Goal: Task Accomplishment & Management: Use online tool/utility

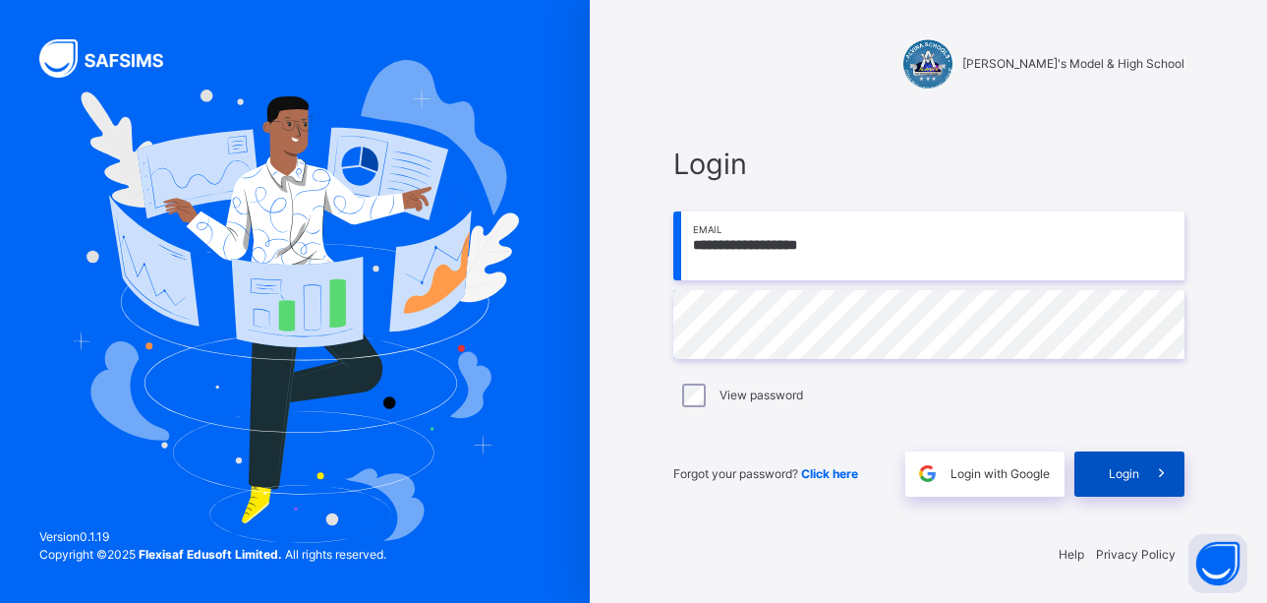
click at [1125, 470] on span "Login" at bounding box center [1124, 474] width 30 height 18
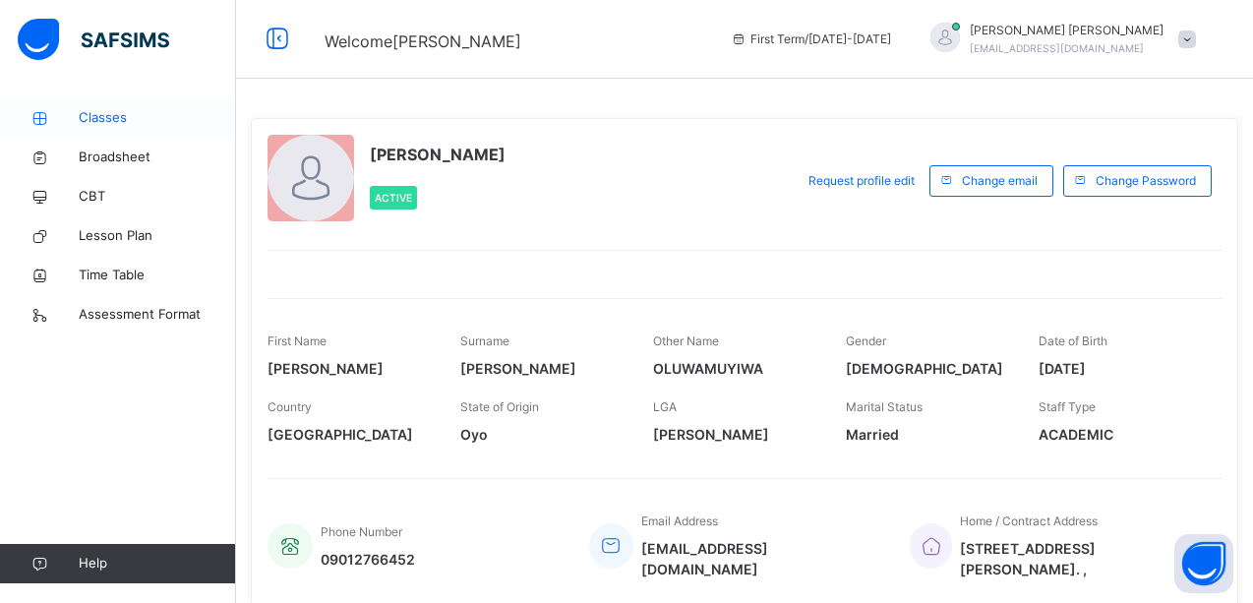
click at [106, 121] on span "Classes" at bounding box center [157, 118] width 157 height 20
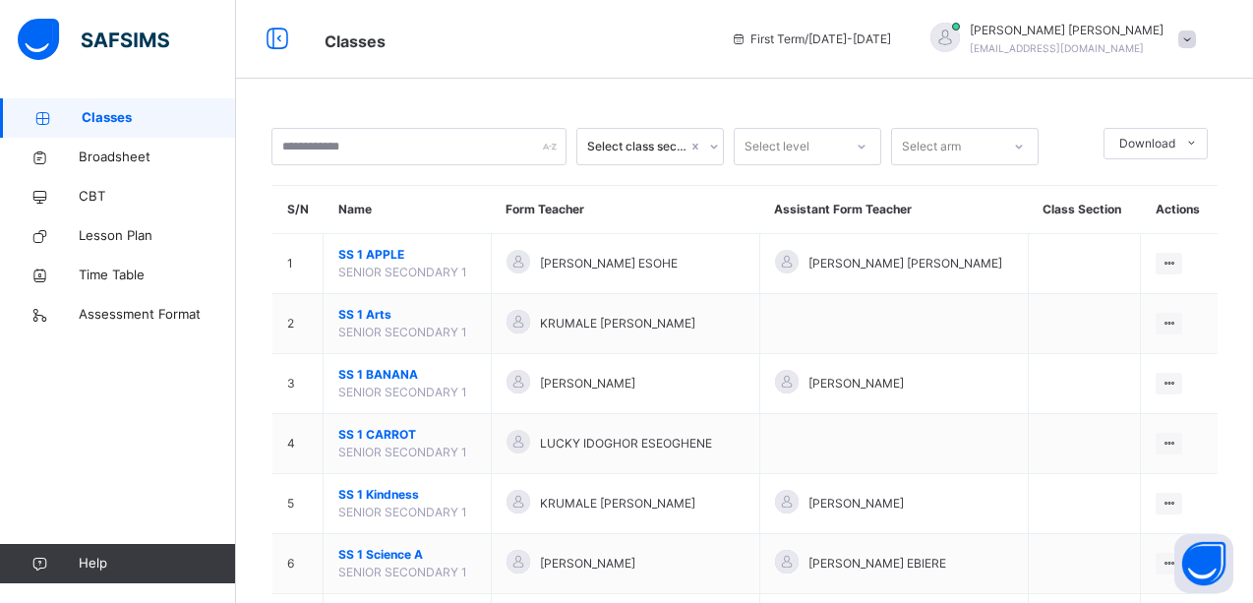
click at [713, 146] on icon at bounding box center [714, 147] width 12 height 20
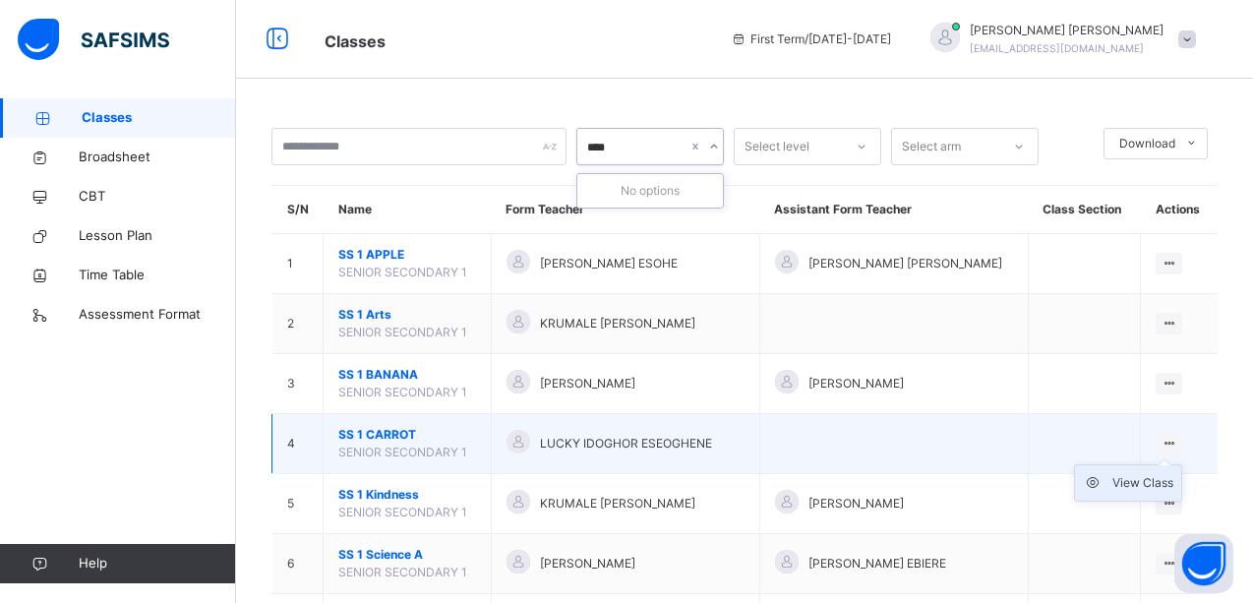
type input "****"
click at [1166, 477] on div "View Class" at bounding box center [1142, 483] width 61 height 20
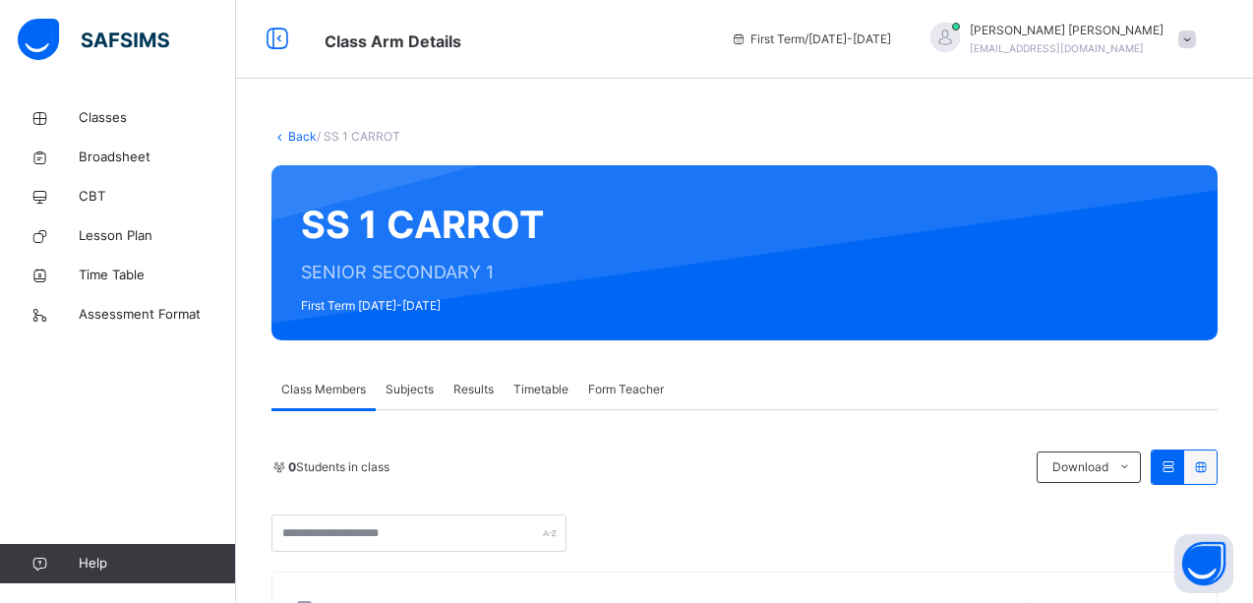
click at [409, 384] on span "Subjects" at bounding box center [409, 390] width 48 height 18
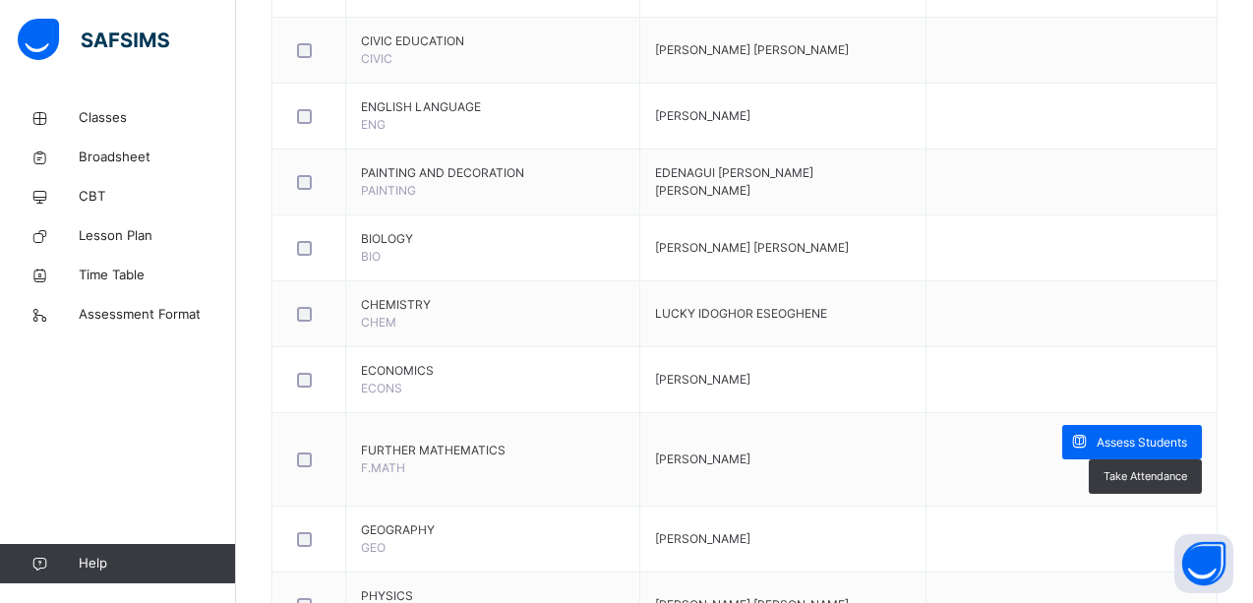
scroll to position [905, 0]
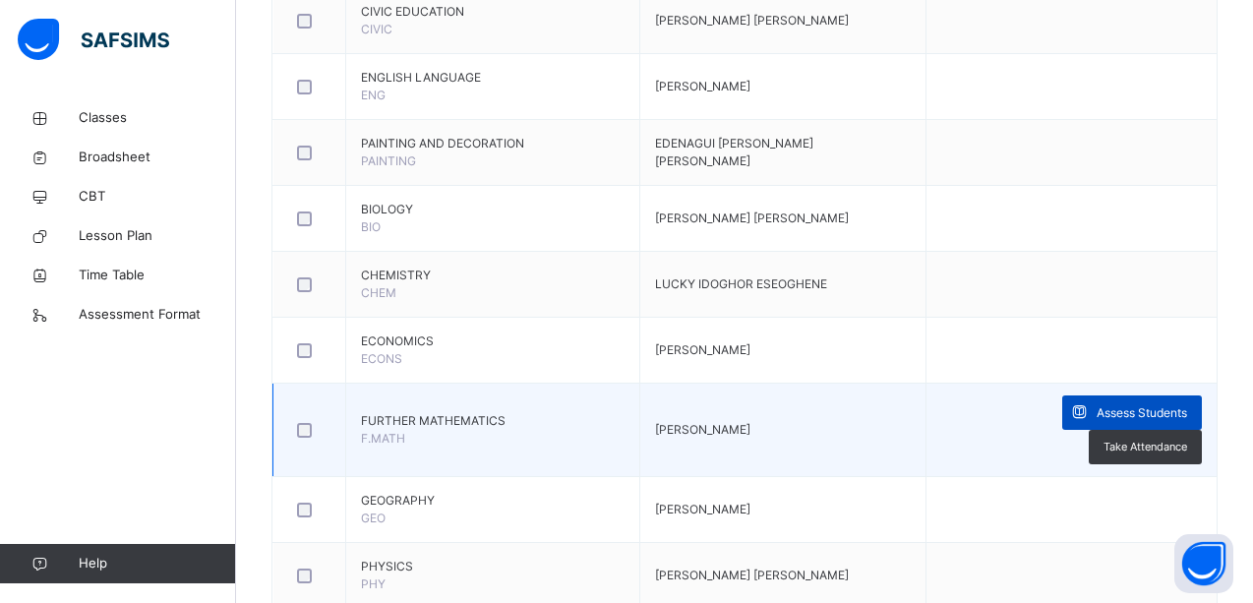
click at [1096, 416] on span "Assess Students" at bounding box center [1141, 413] width 90 height 18
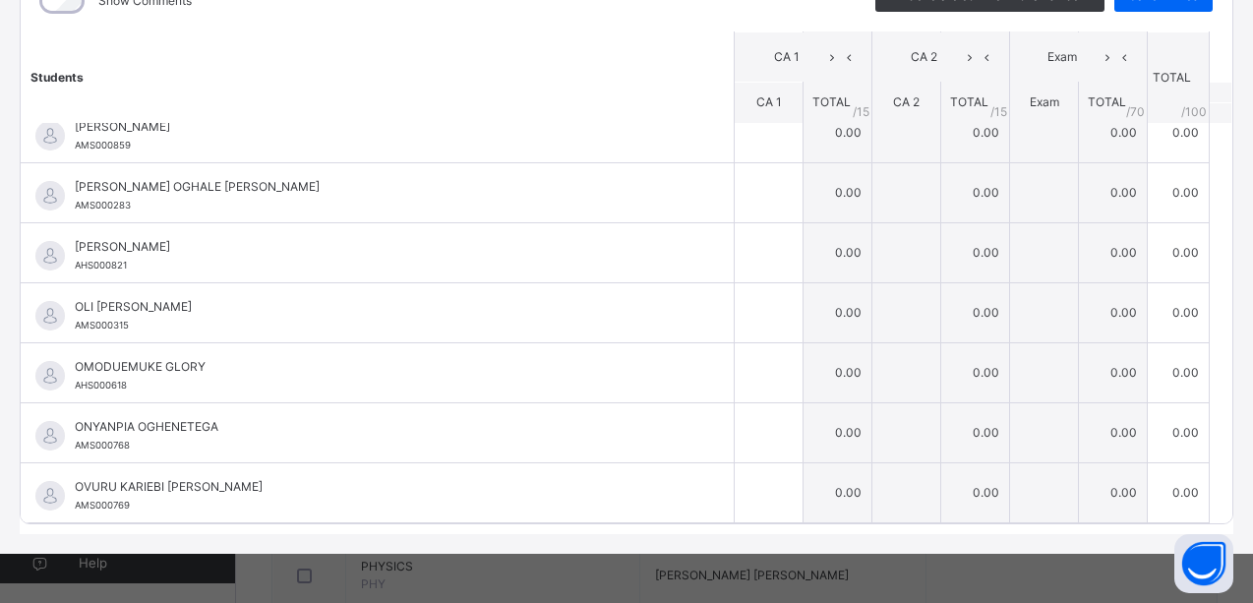
scroll to position [0, 0]
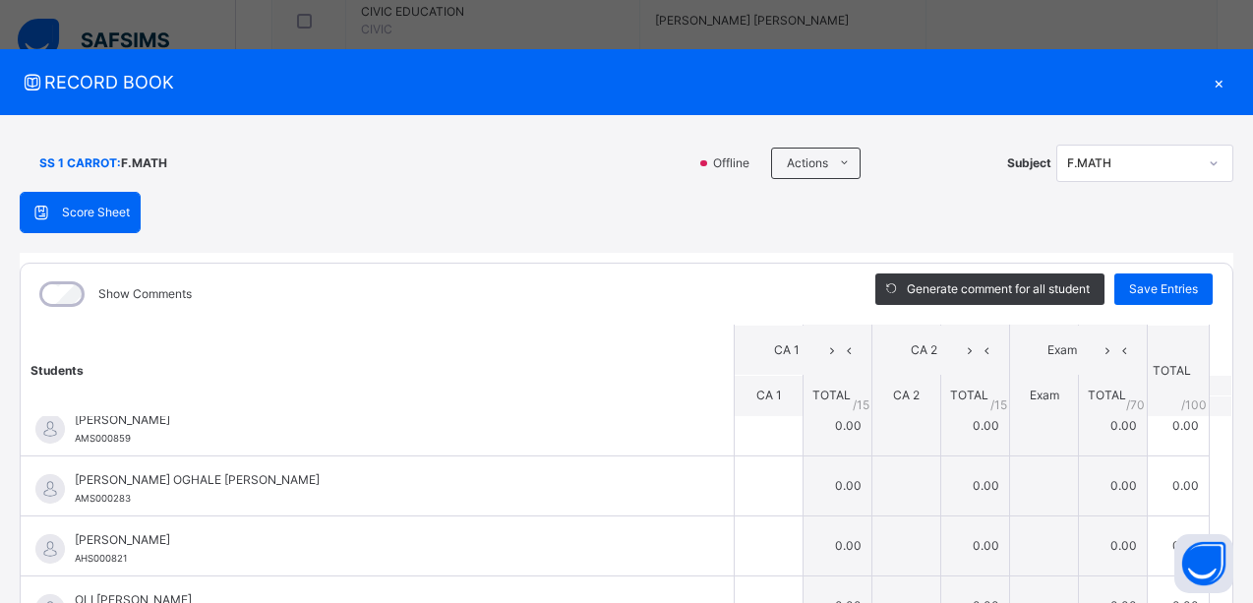
click at [1210, 78] on div "×" at bounding box center [1218, 82] width 29 height 27
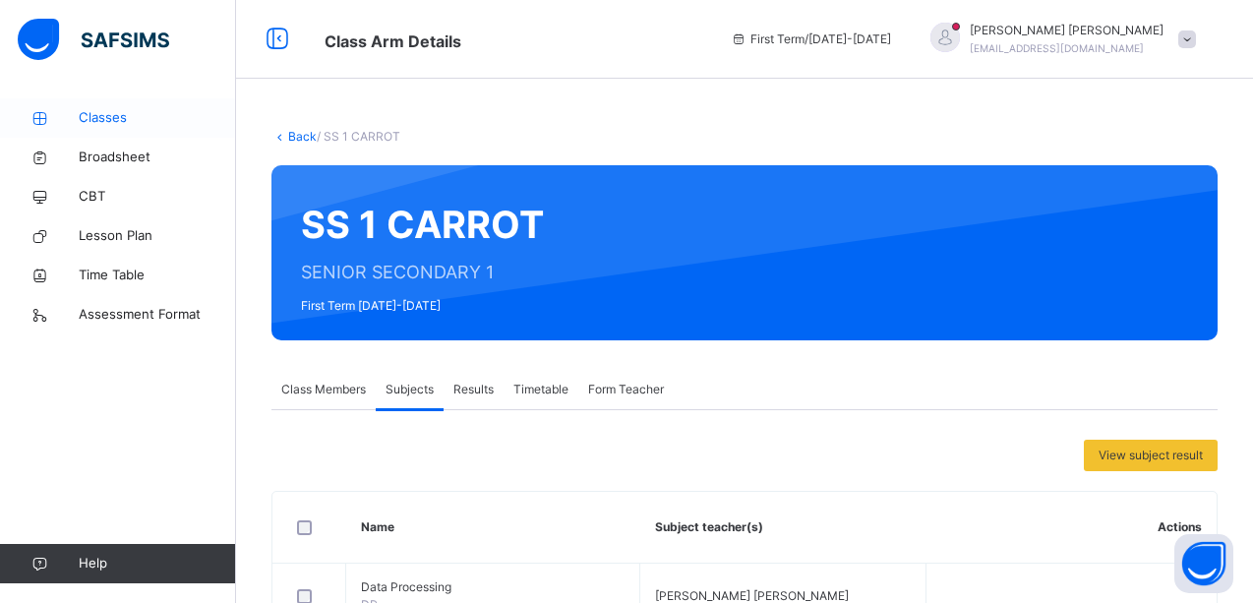
click at [115, 116] on span "Classes" at bounding box center [157, 118] width 157 height 20
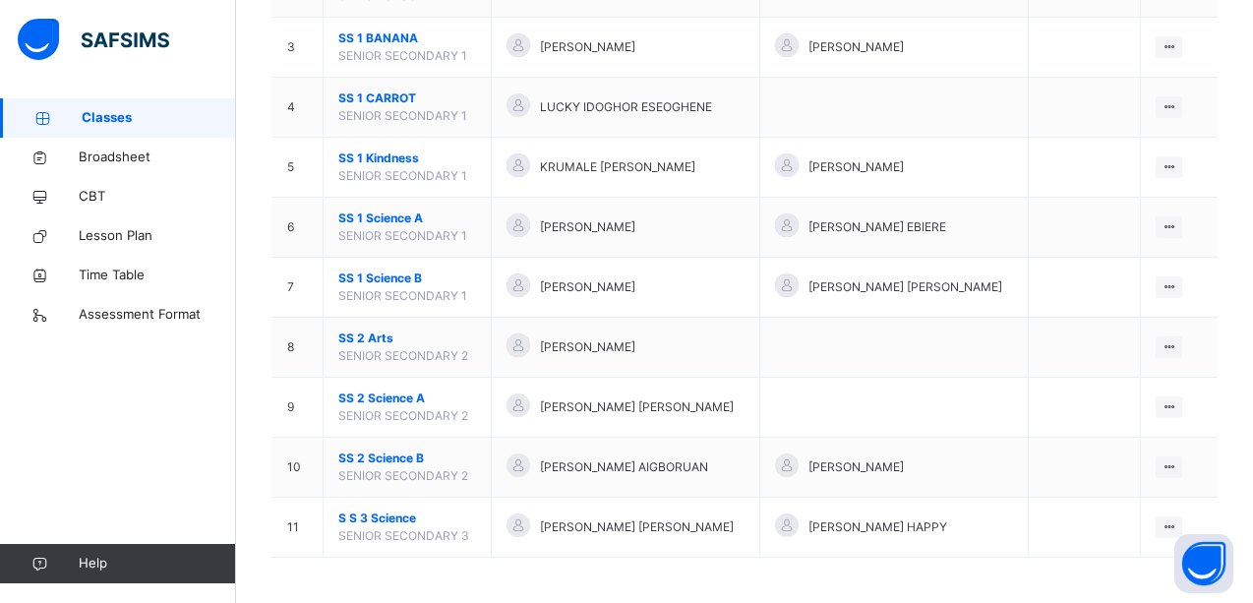
scroll to position [340, 0]
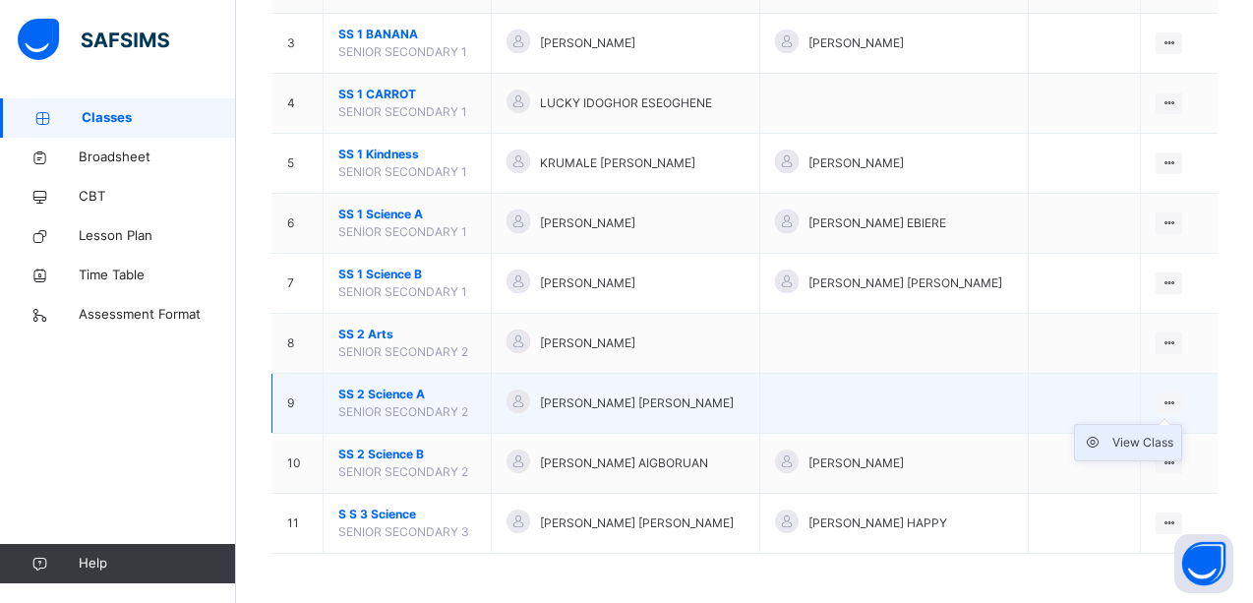
click at [1160, 438] on div "View Class" at bounding box center [1142, 443] width 61 height 20
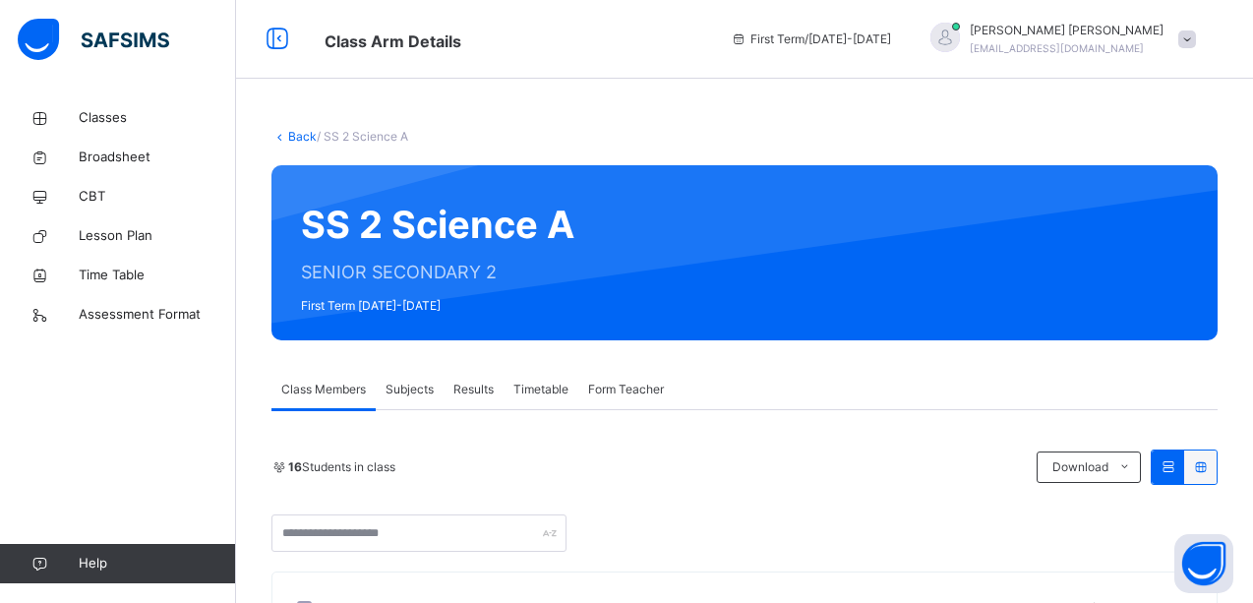
click at [412, 389] on span "Subjects" at bounding box center [409, 390] width 48 height 18
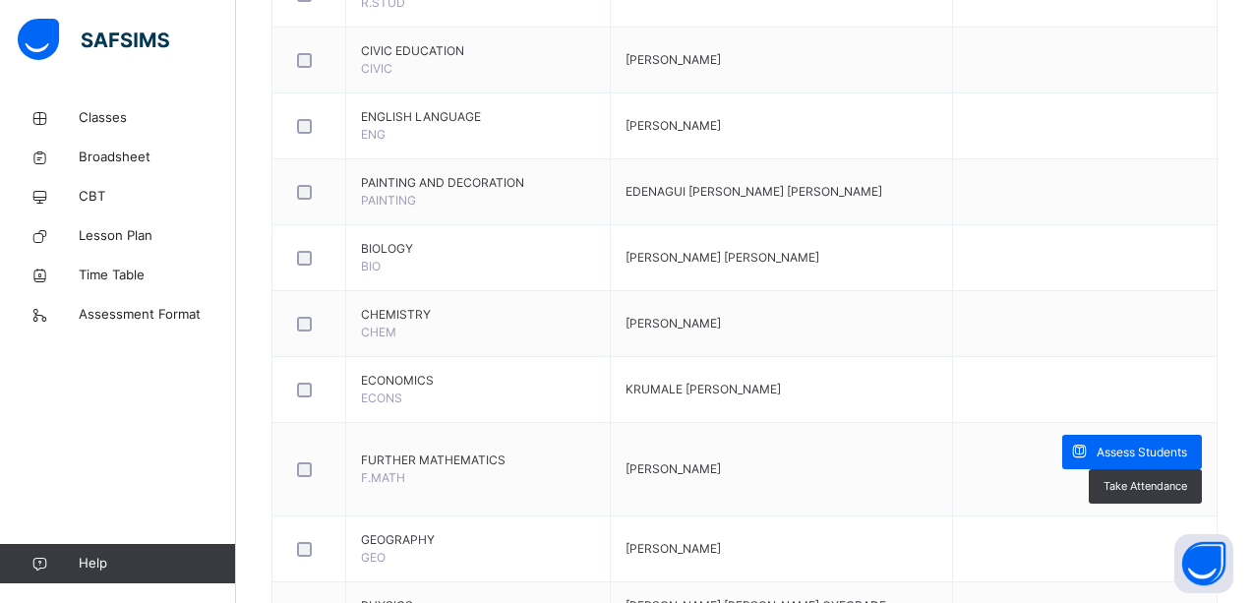
scroll to position [905, 0]
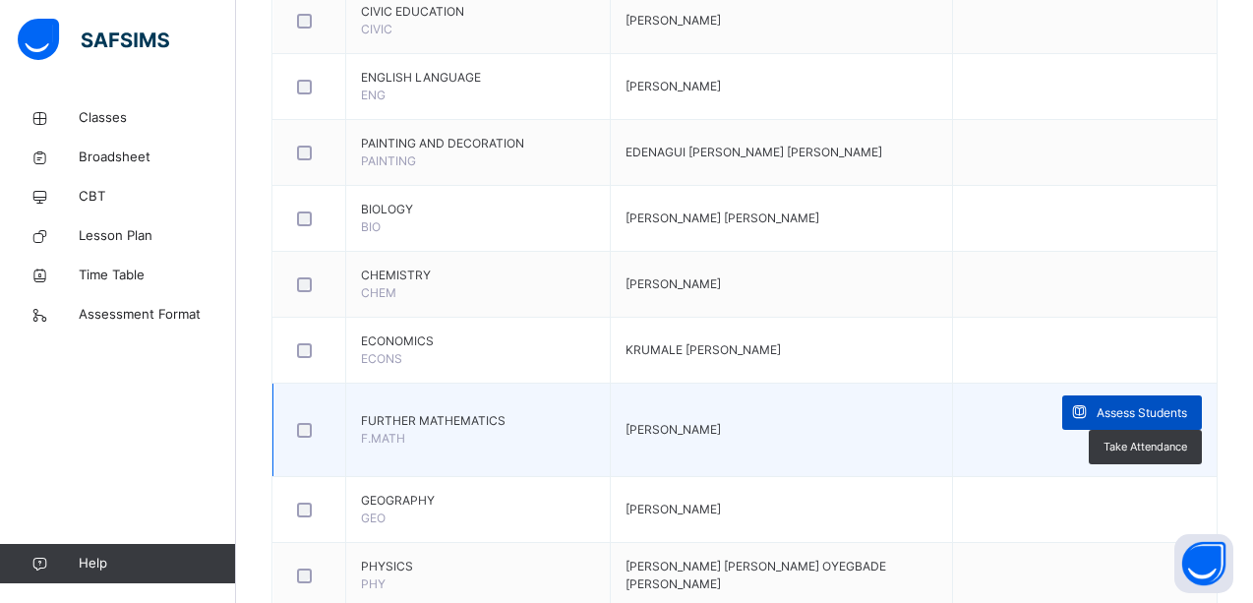
click at [1139, 416] on span "Assess Students" at bounding box center [1141, 413] width 90 height 18
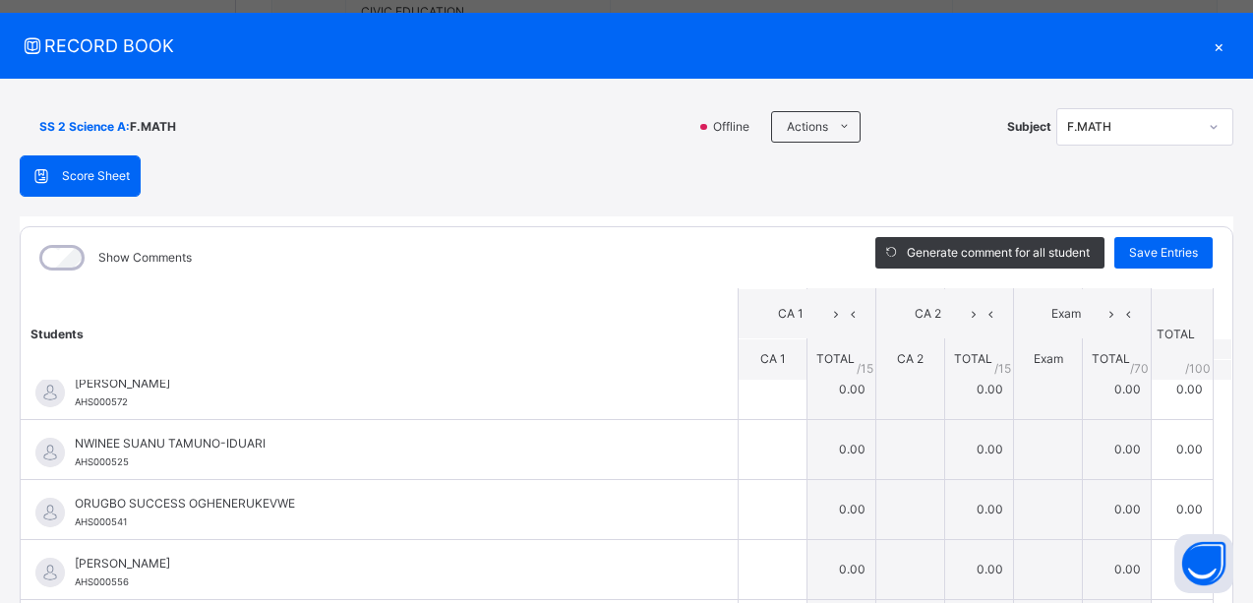
scroll to position [0, 0]
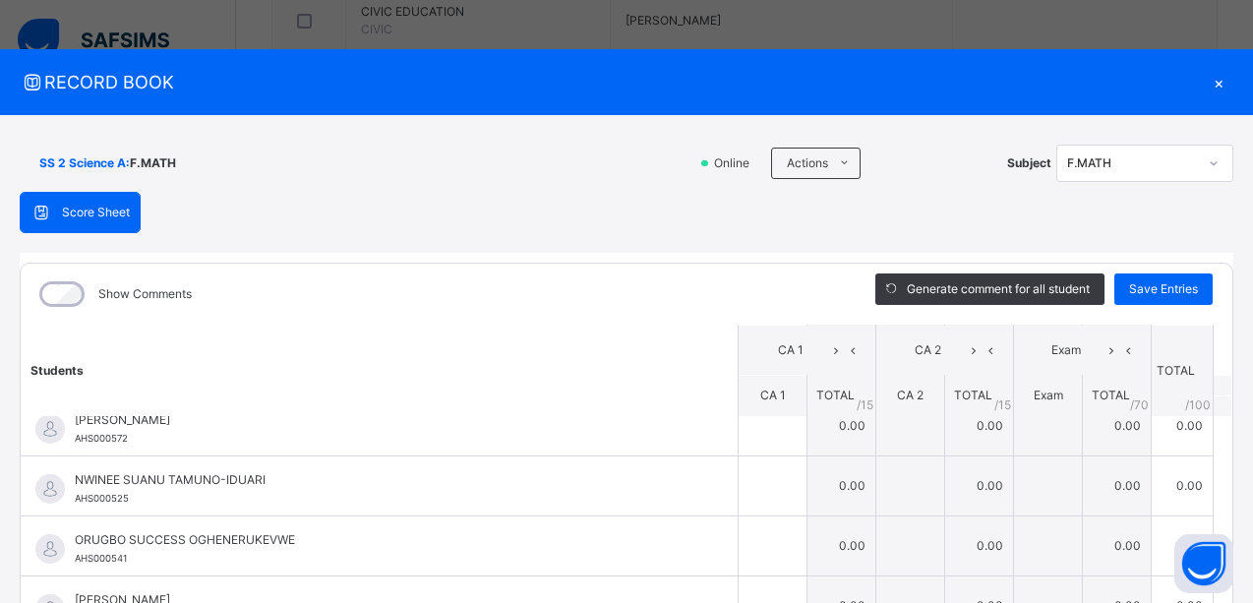
click at [1207, 81] on div "×" at bounding box center [1218, 82] width 29 height 27
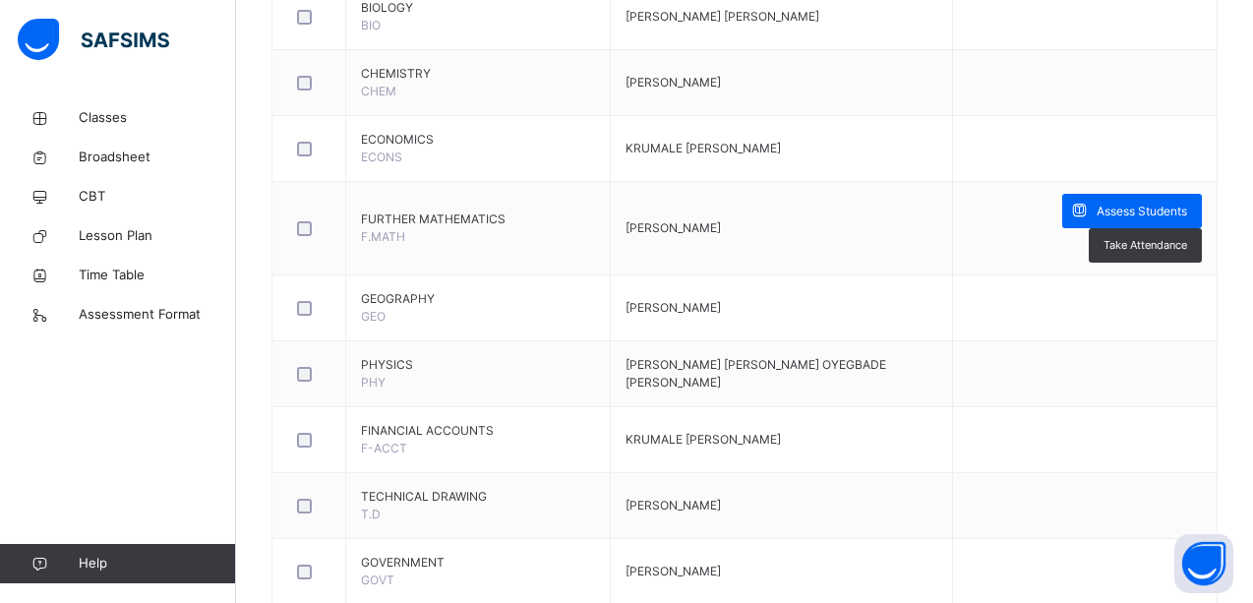
scroll to position [1113, 0]
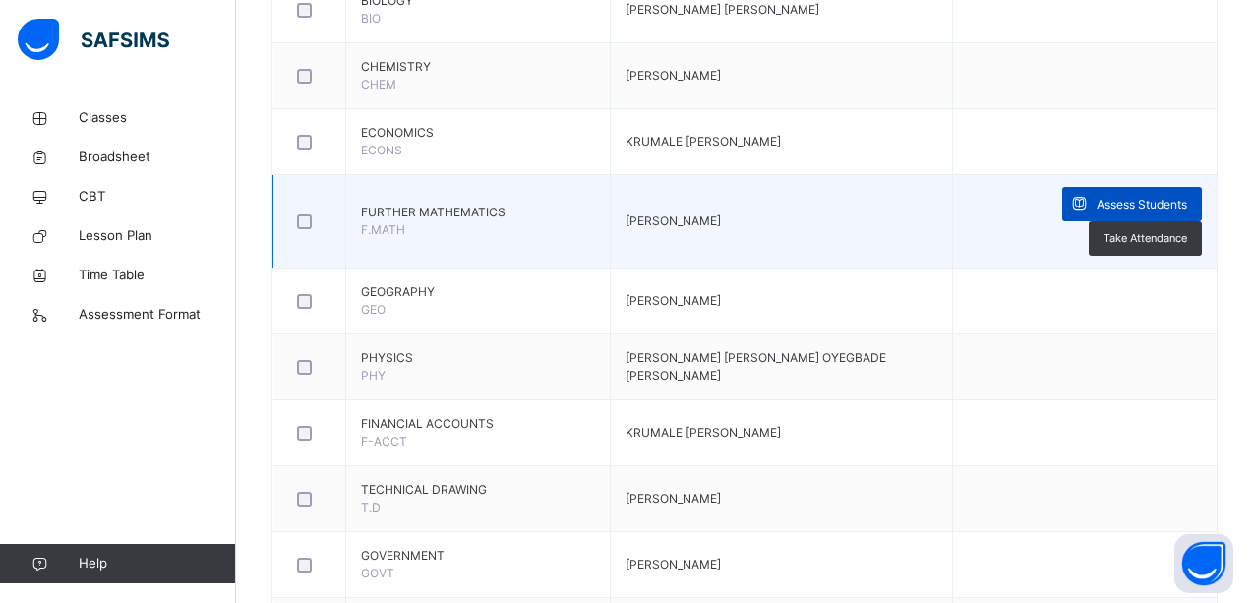
click at [1158, 196] on span "Assess Students" at bounding box center [1141, 205] width 90 height 18
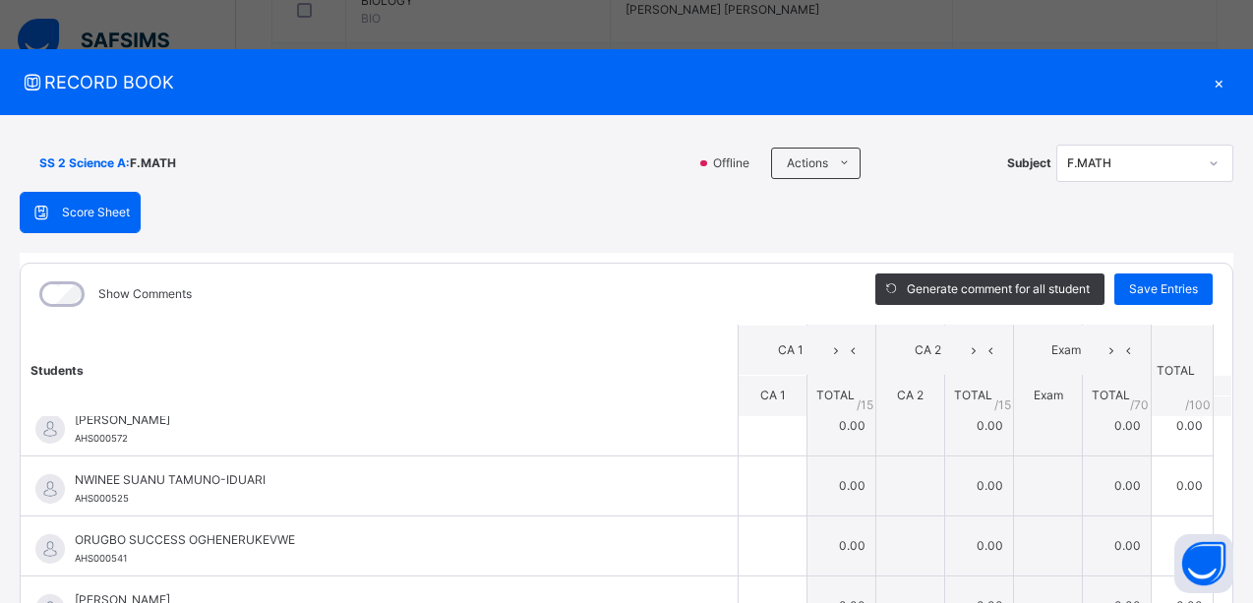
click at [1207, 84] on div "×" at bounding box center [1218, 82] width 29 height 27
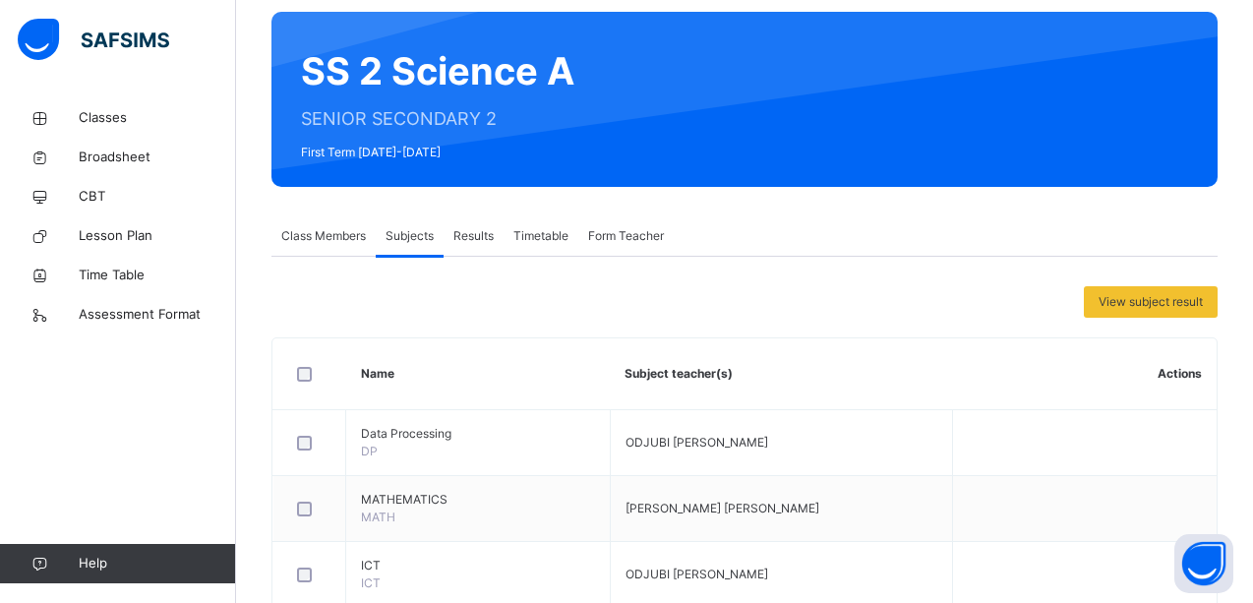
scroll to position [160, 0]
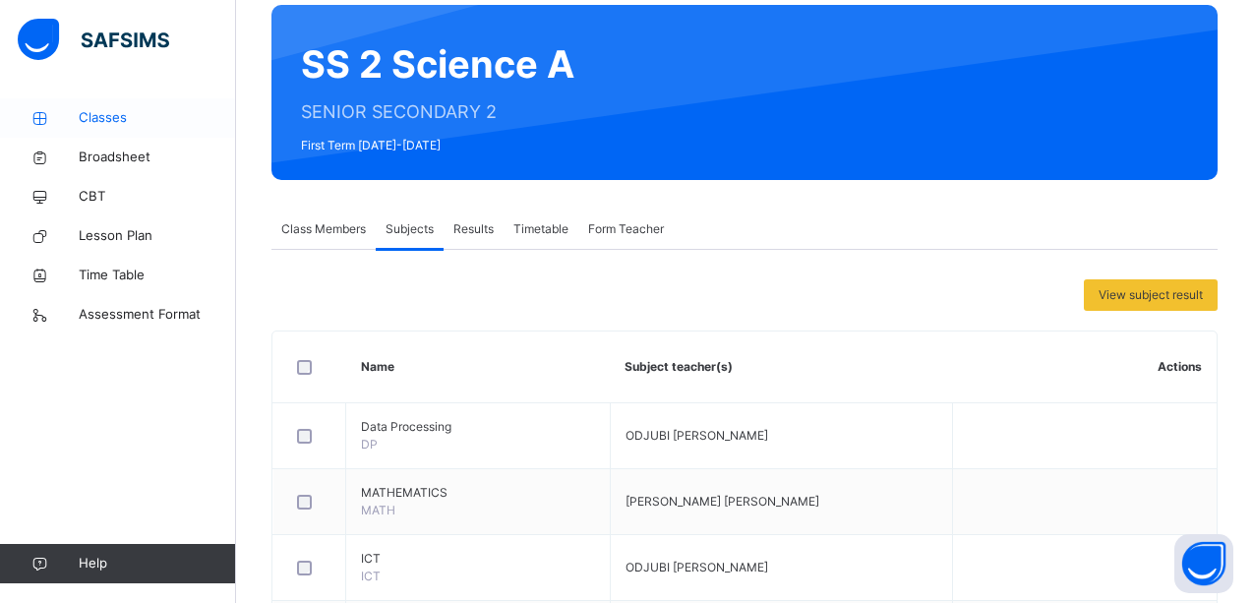
click at [100, 116] on span "Classes" at bounding box center [157, 118] width 157 height 20
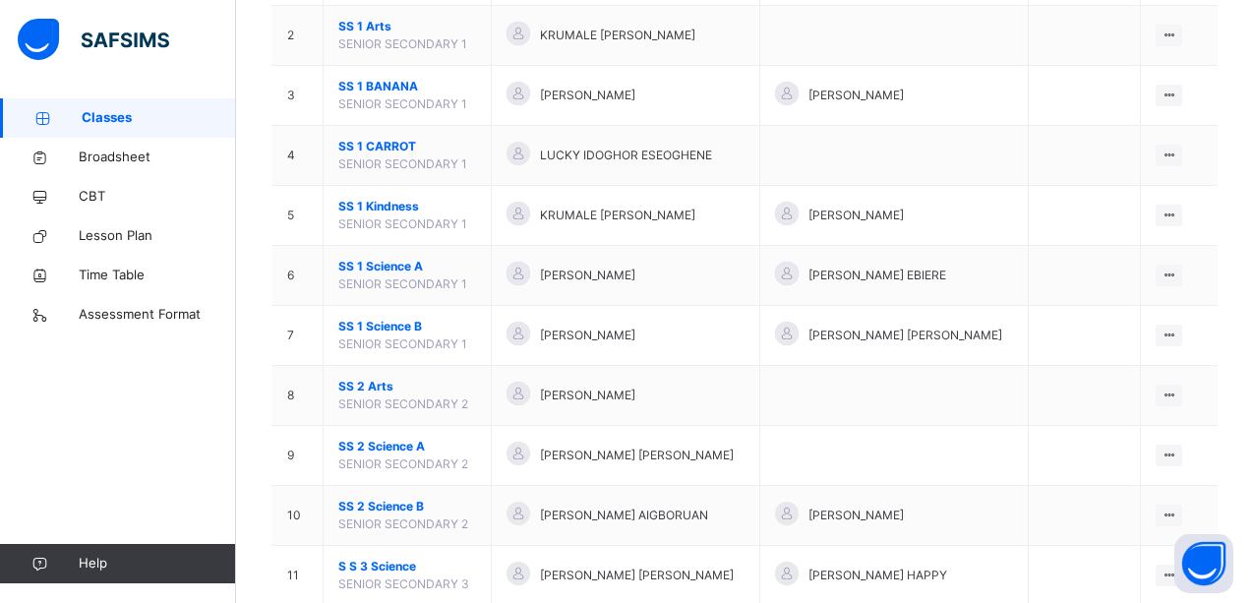
scroll to position [289, 0]
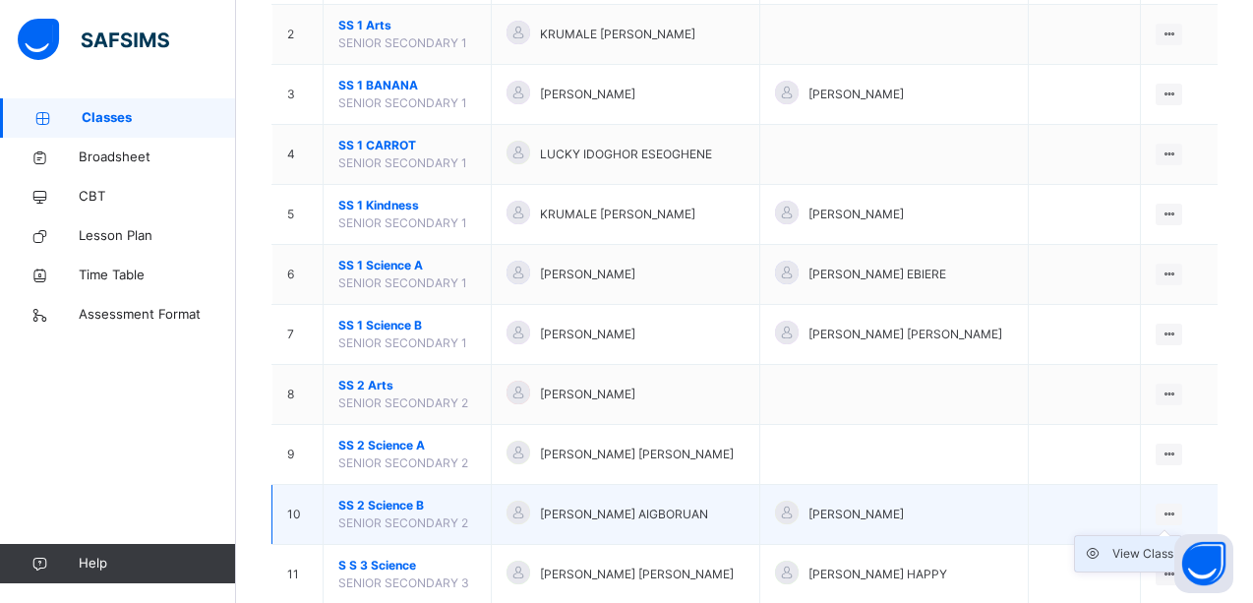
click at [1152, 552] on div "View Class" at bounding box center [1142, 554] width 61 height 20
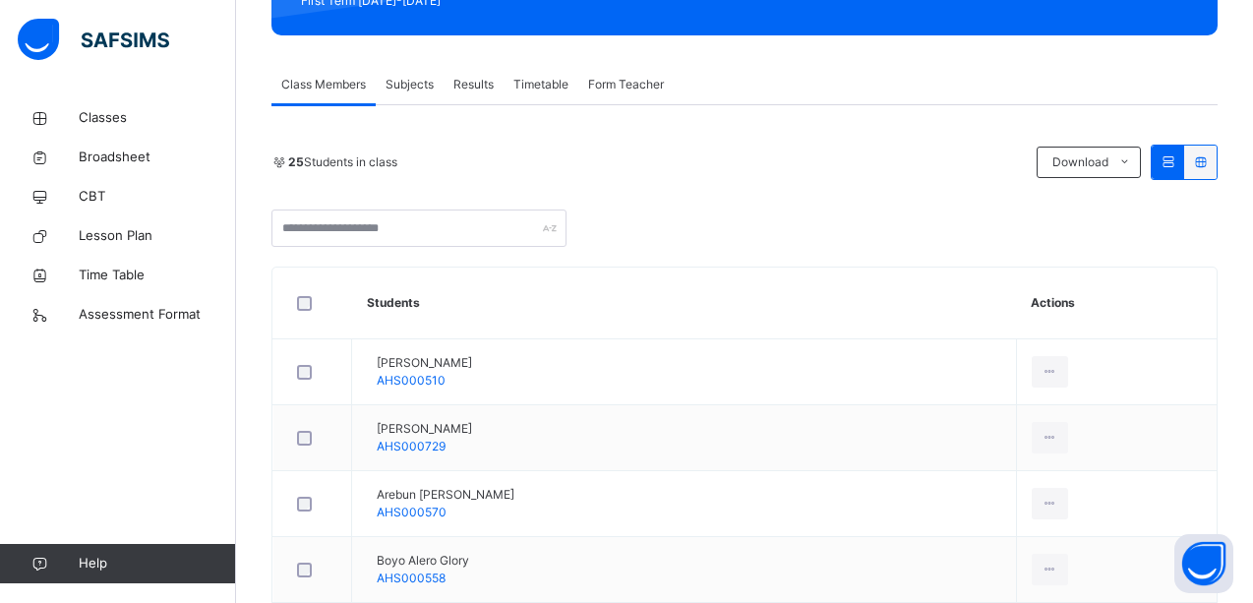
scroll to position [282, 0]
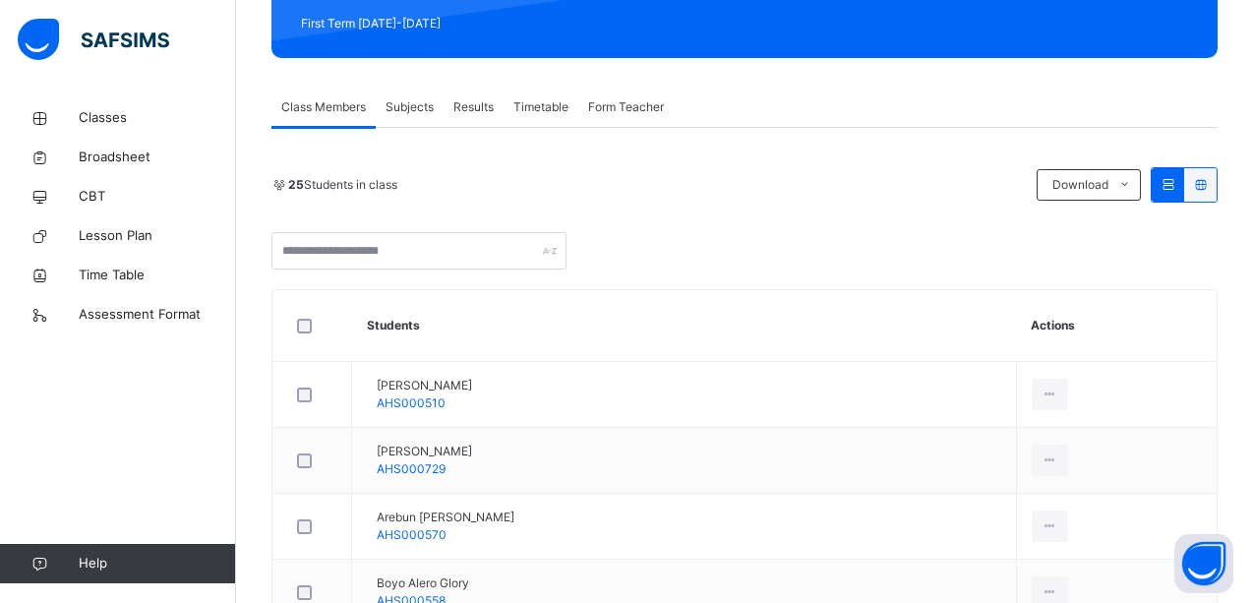
click at [411, 106] on span "Subjects" at bounding box center [409, 107] width 48 height 18
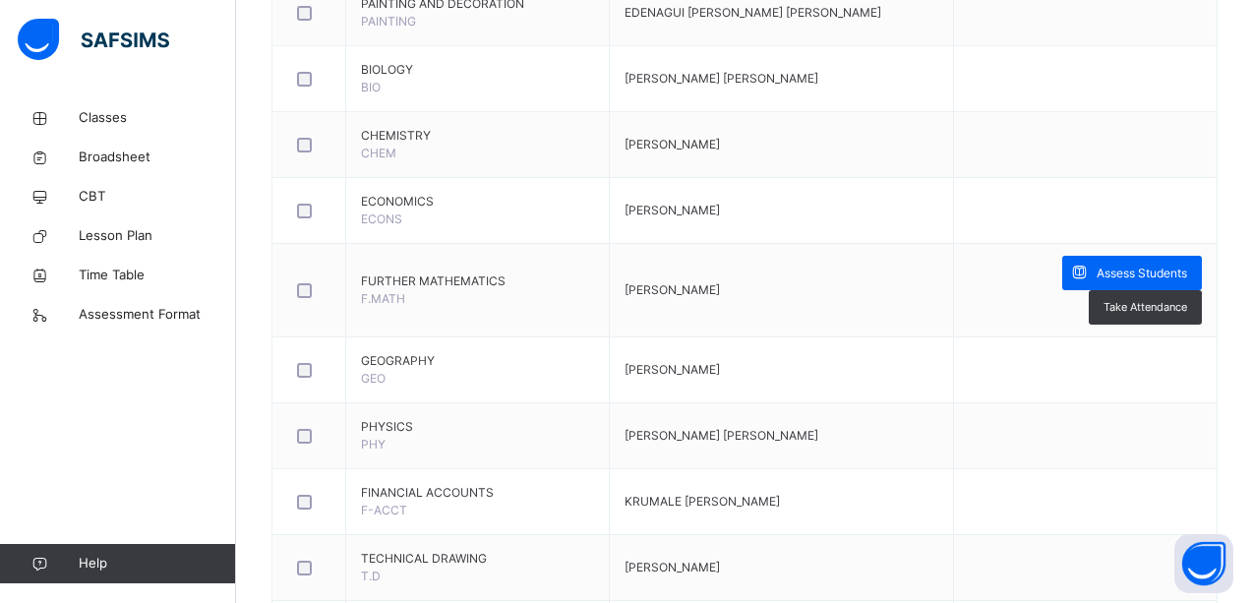
scroll to position [1059, 0]
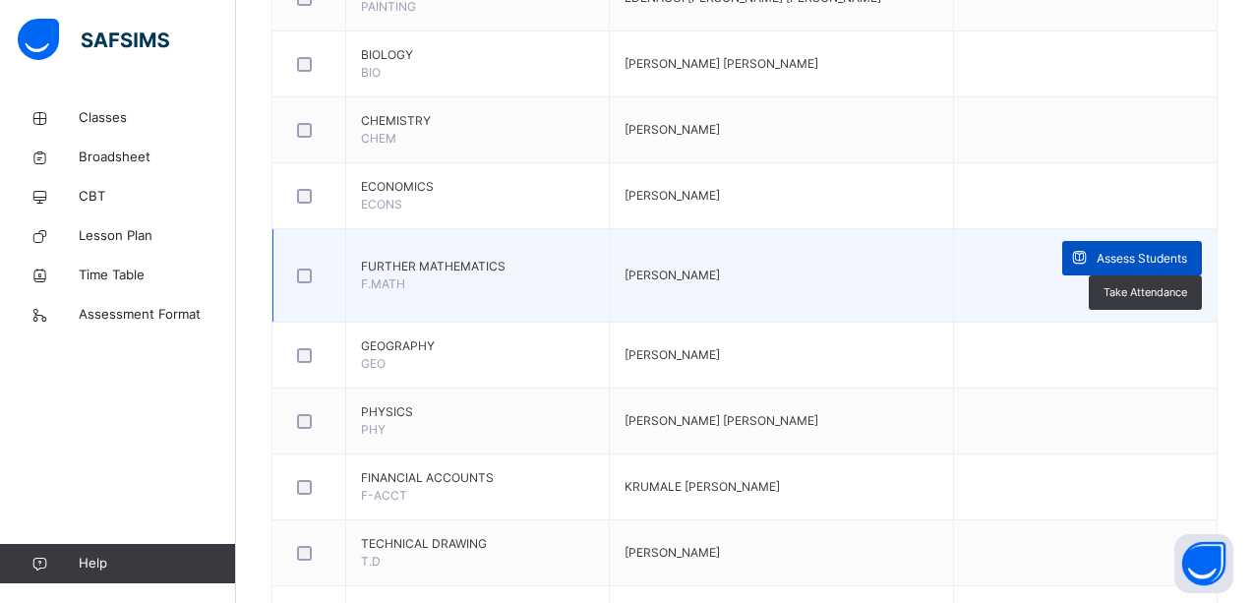
click at [1130, 261] on span "Assess Students" at bounding box center [1141, 259] width 90 height 18
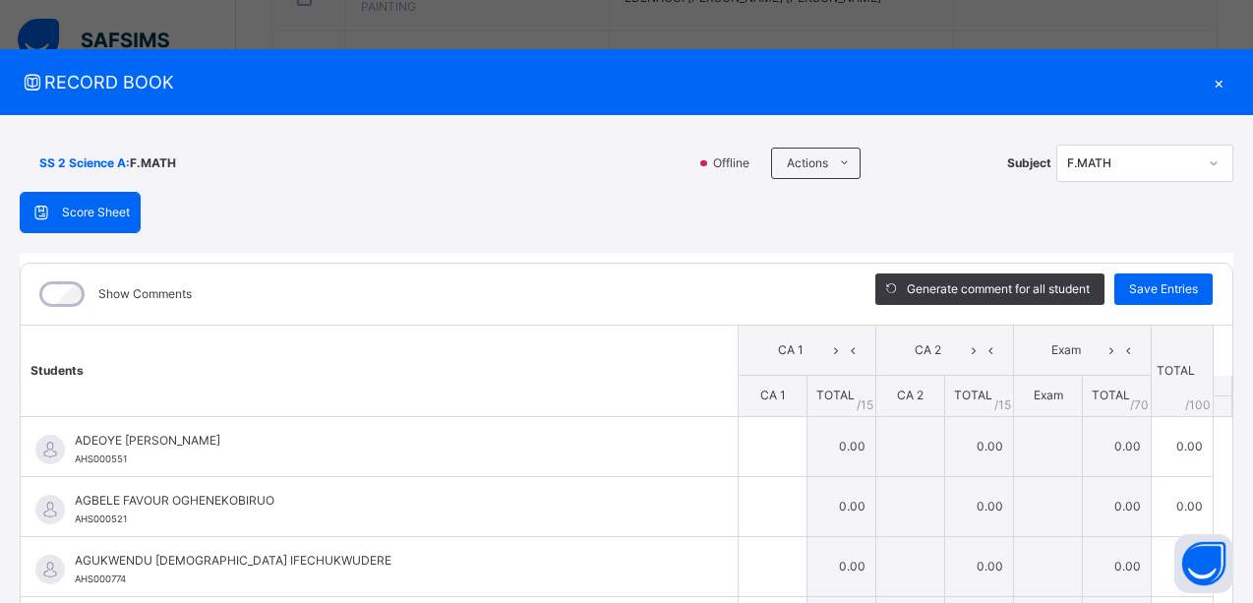
click at [1208, 83] on div "×" at bounding box center [1218, 82] width 29 height 27
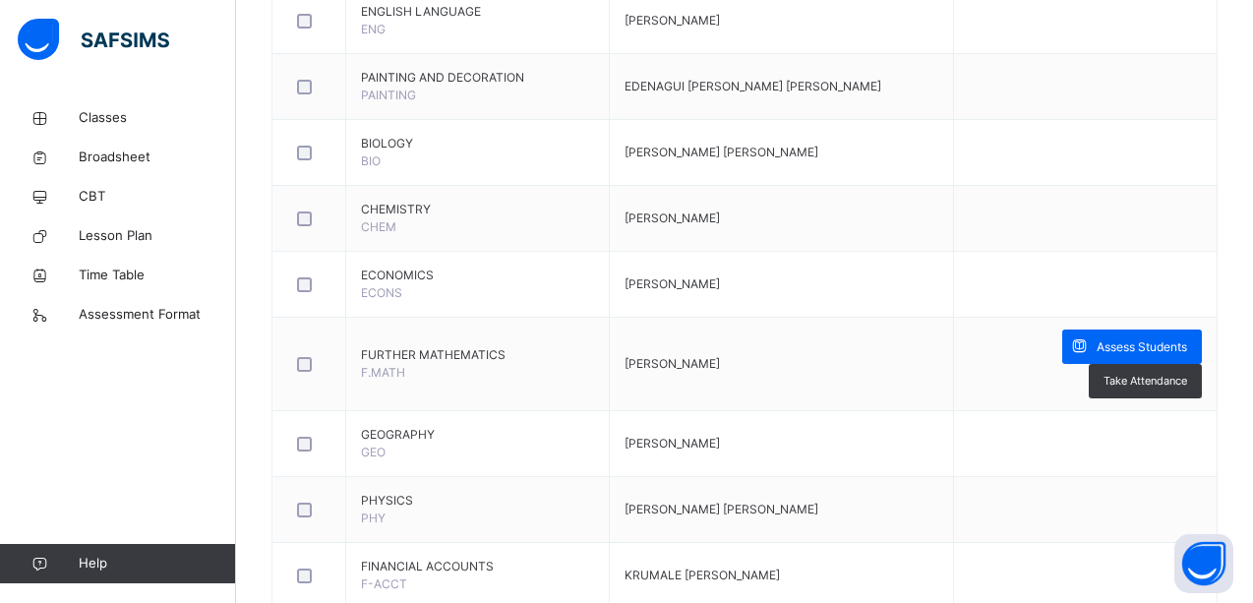
scroll to position [977, 0]
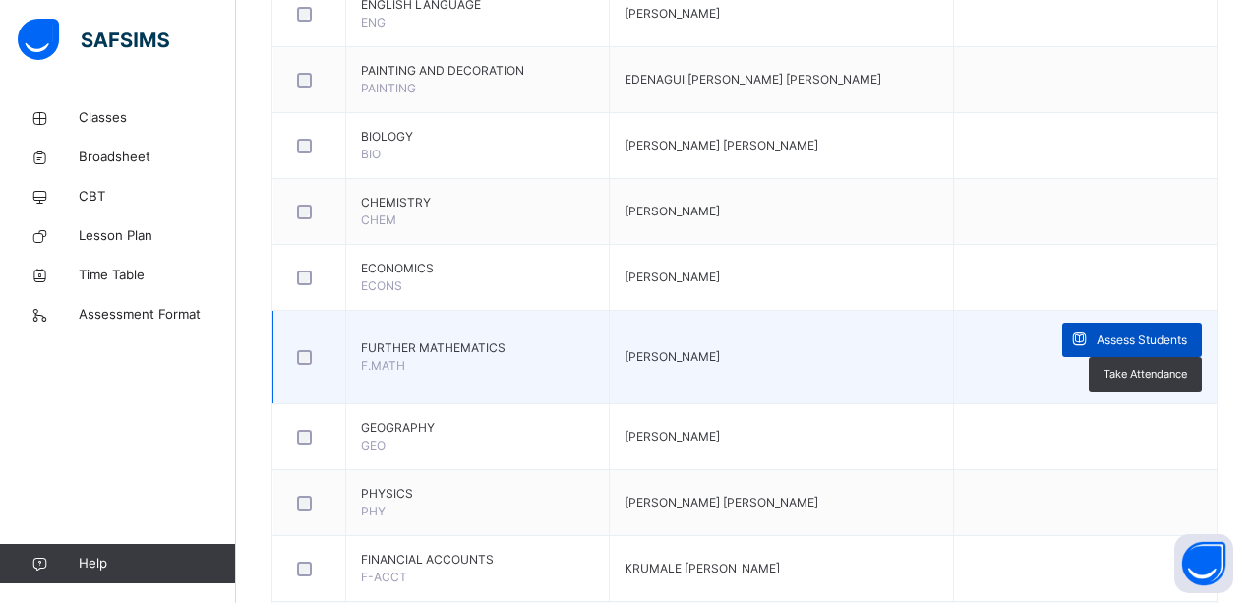
click at [1114, 338] on span "Assess Students" at bounding box center [1141, 340] width 90 height 18
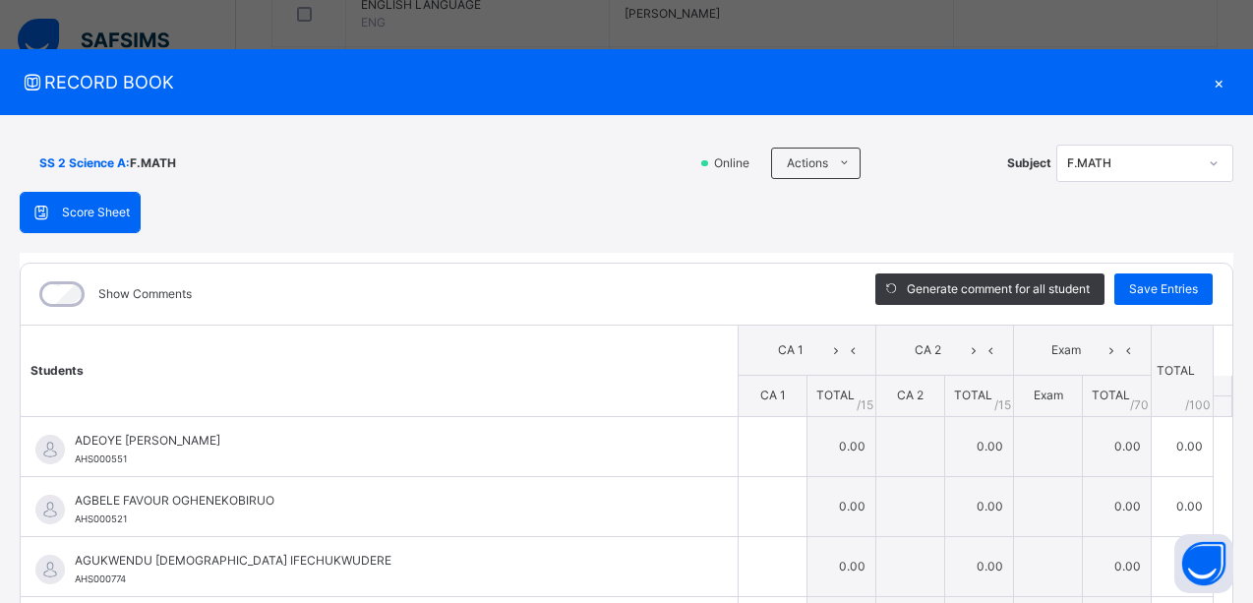
click at [1208, 84] on div "×" at bounding box center [1218, 82] width 29 height 27
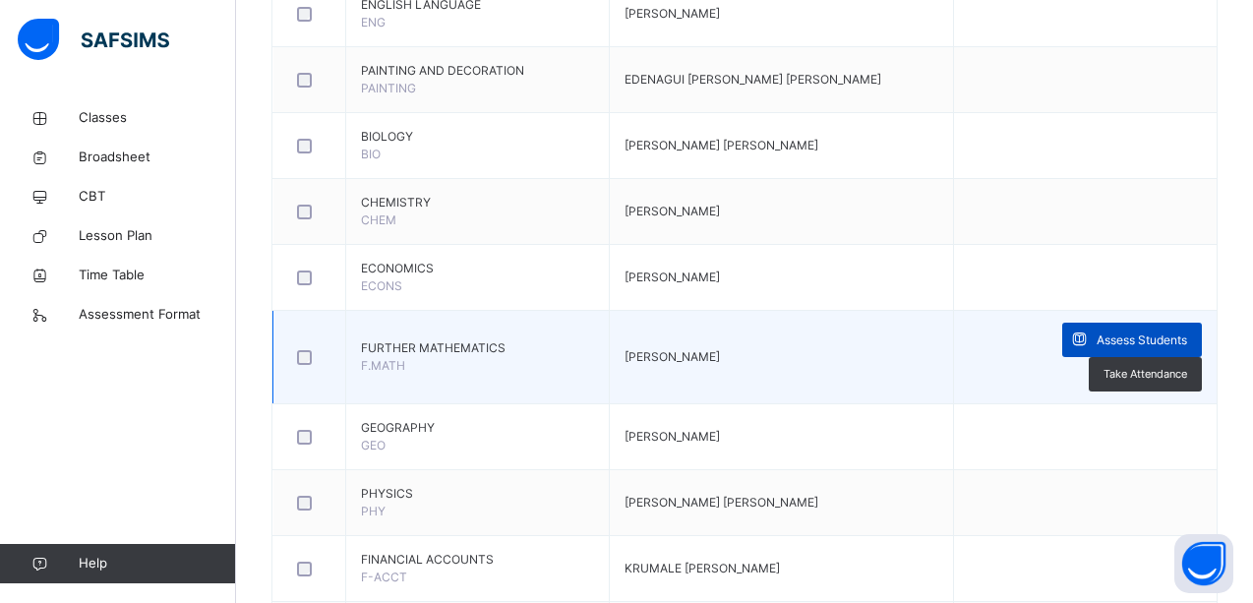
click at [1135, 336] on span "Assess Students" at bounding box center [1141, 340] width 90 height 18
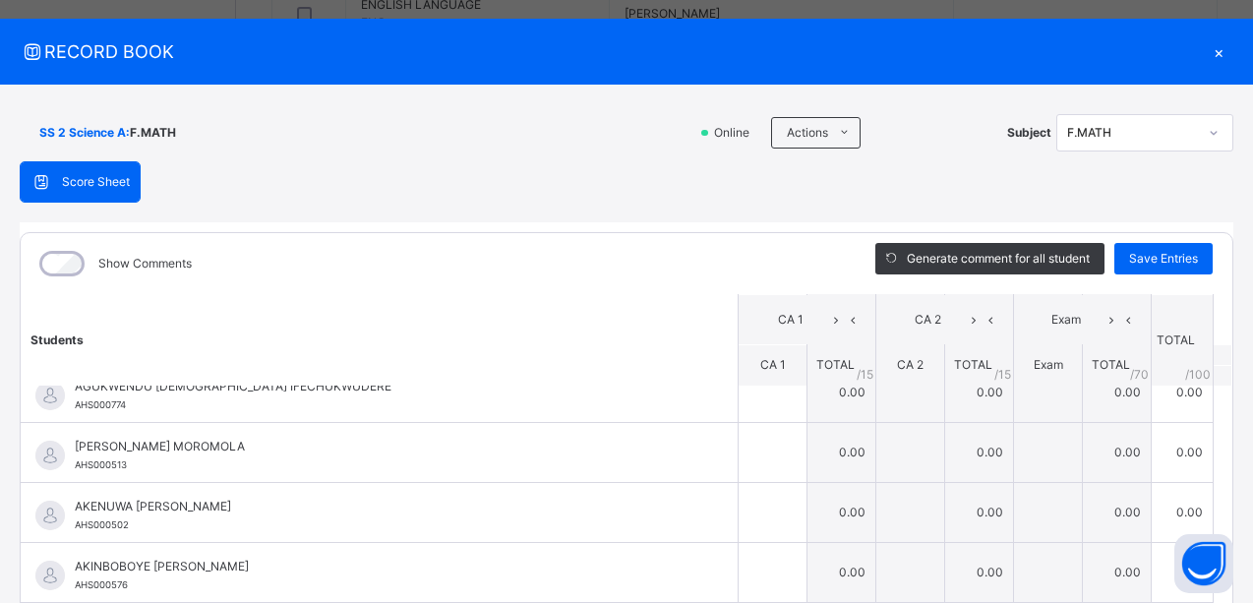
scroll to position [0, 0]
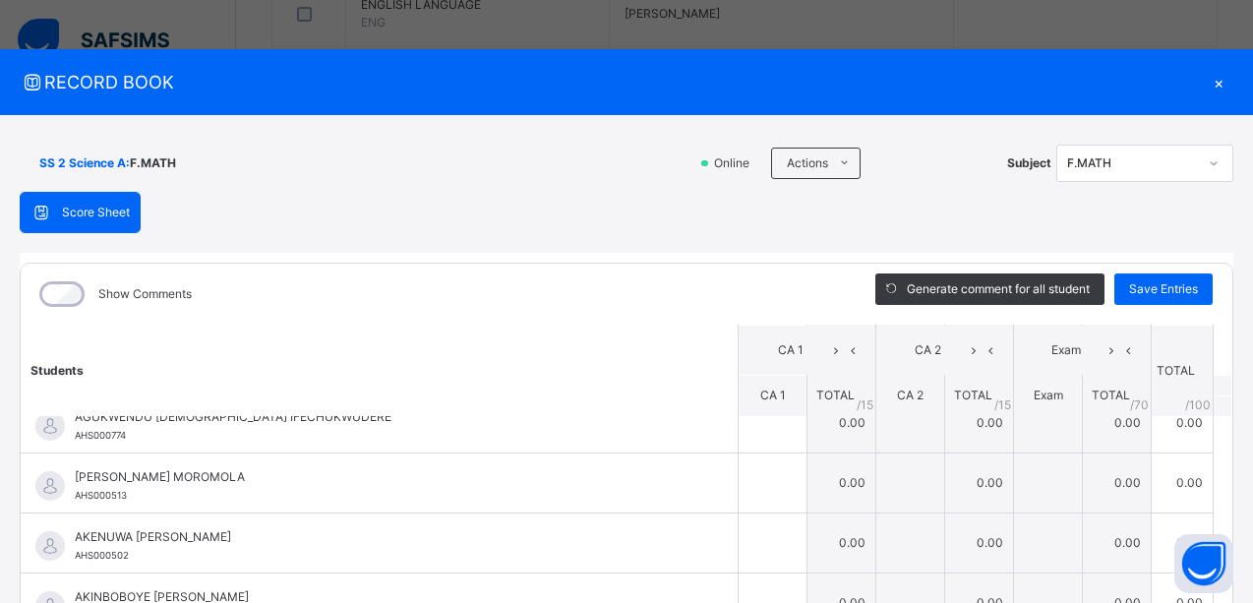
click at [1206, 82] on div "×" at bounding box center [1218, 82] width 29 height 27
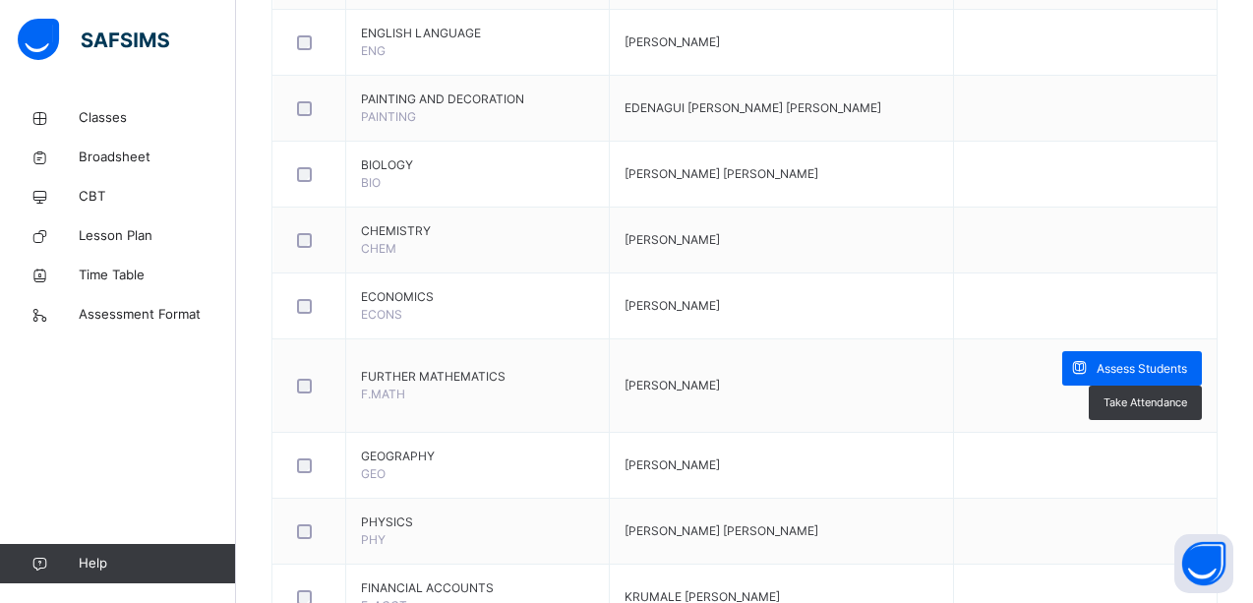
scroll to position [995, 0]
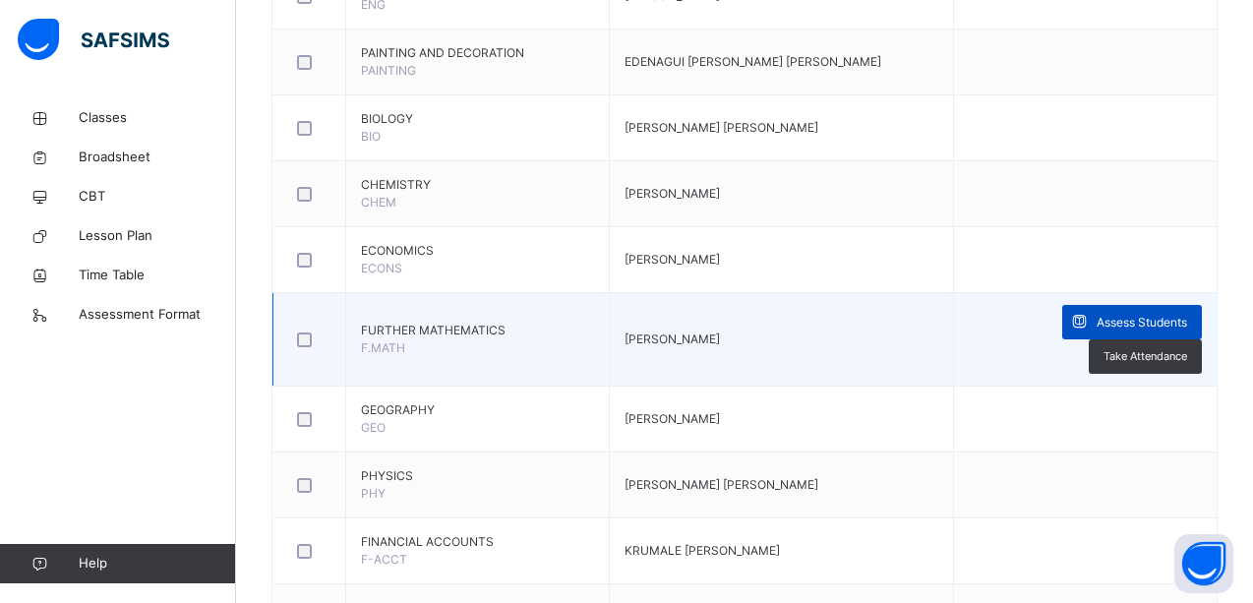
click at [1171, 323] on span "Assess Students" at bounding box center [1141, 323] width 90 height 18
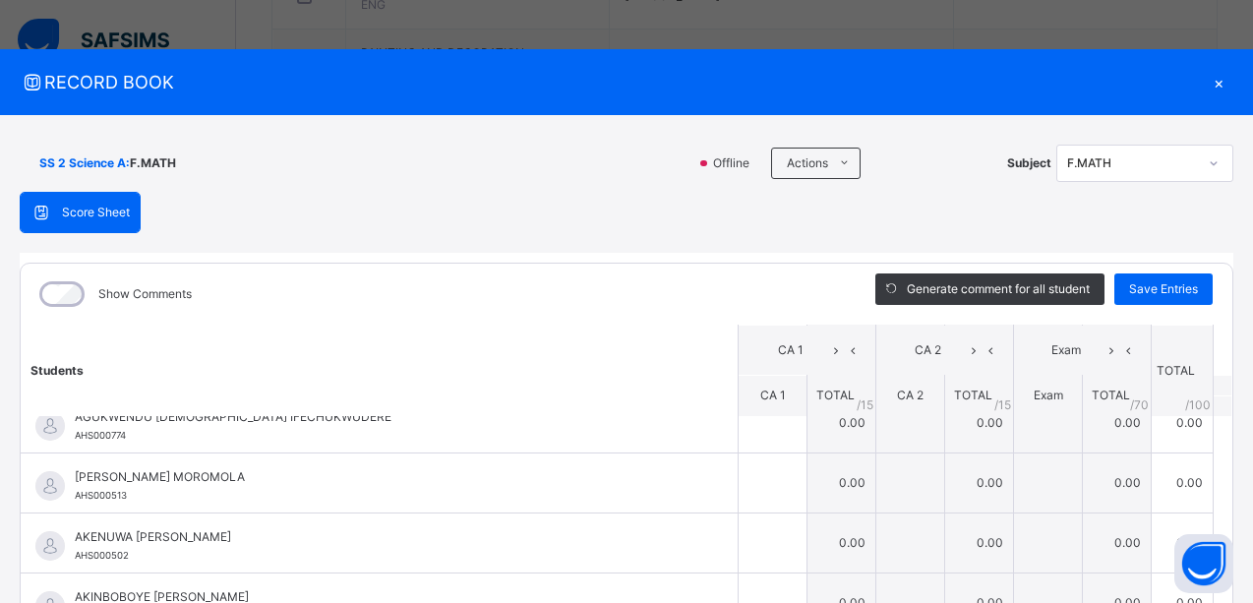
click at [1207, 83] on div "×" at bounding box center [1218, 82] width 29 height 27
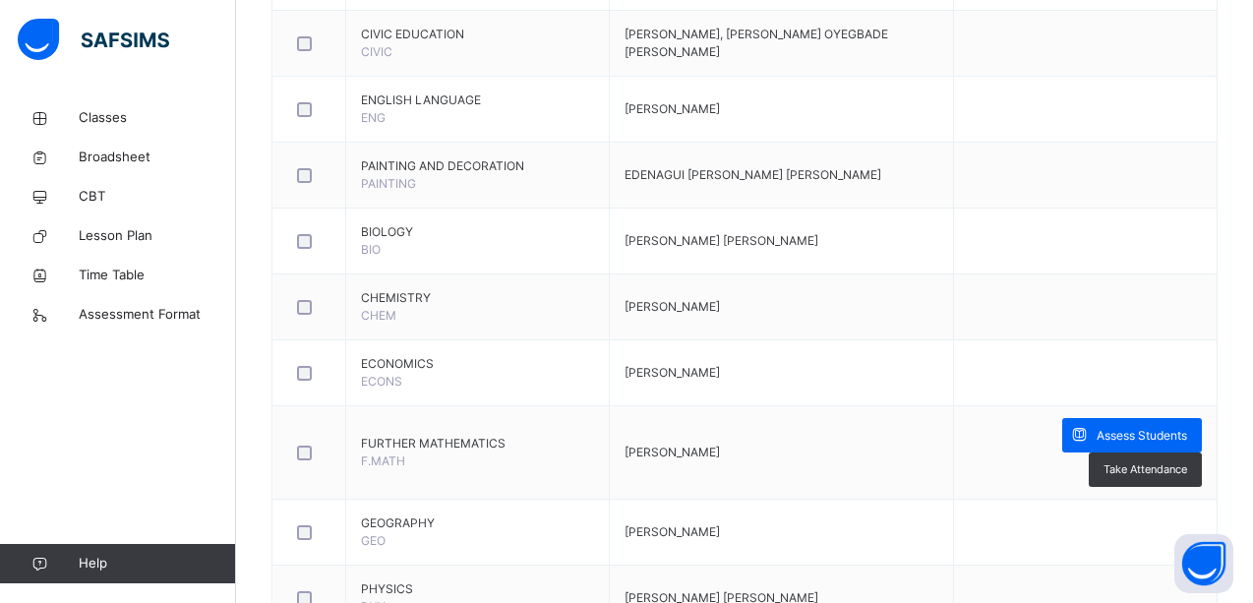
scroll to position [960, 0]
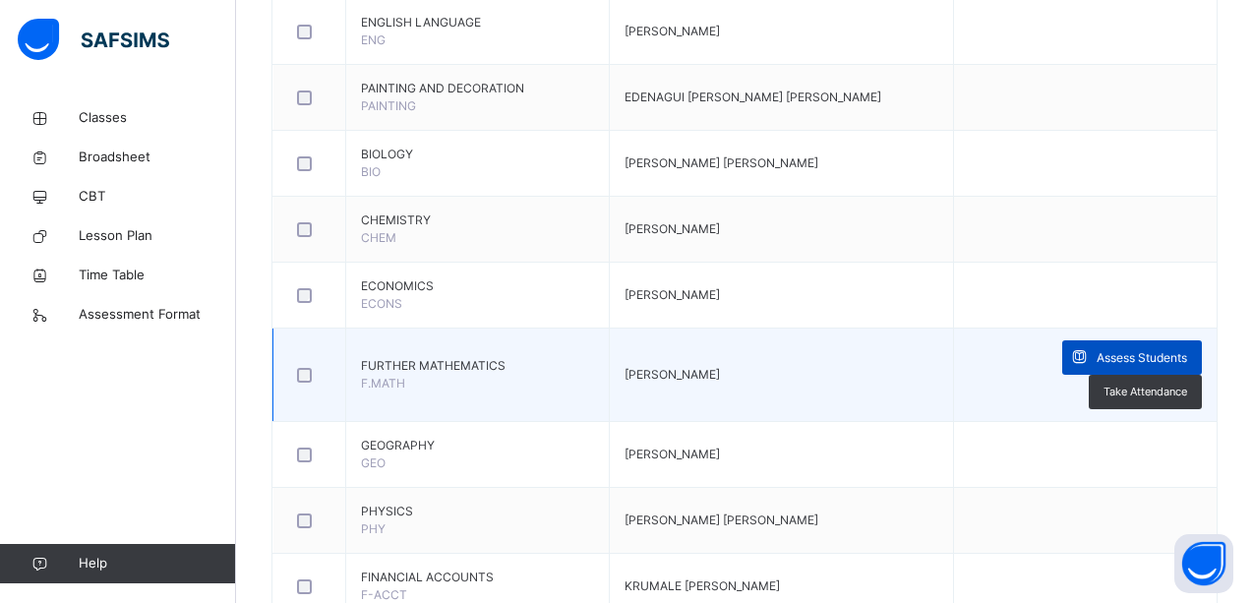
click at [1128, 358] on span "Assess Students" at bounding box center [1141, 358] width 90 height 18
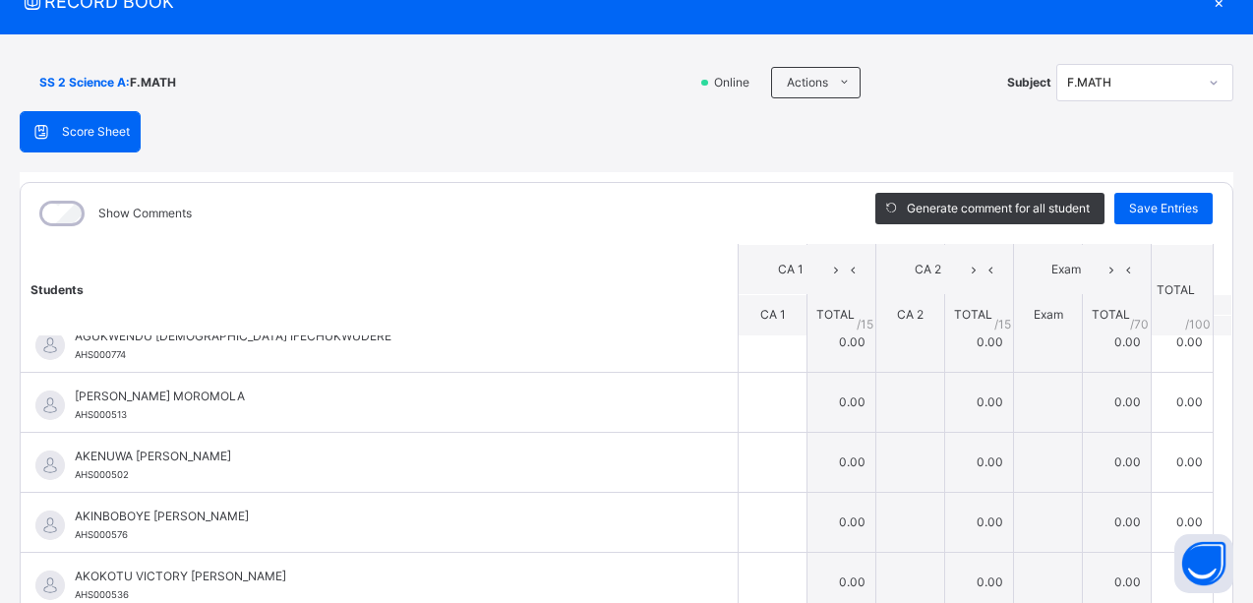
scroll to position [0, 0]
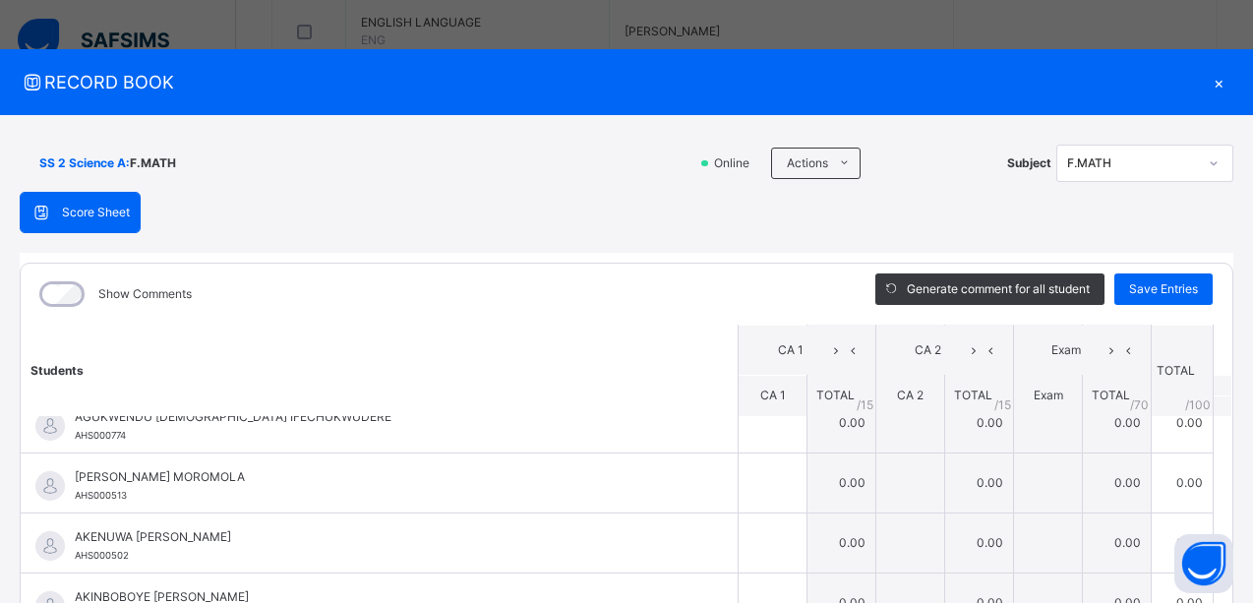
click at [1210, 79] on div "×" at bounding box center [1218, 82] width 29 height 27
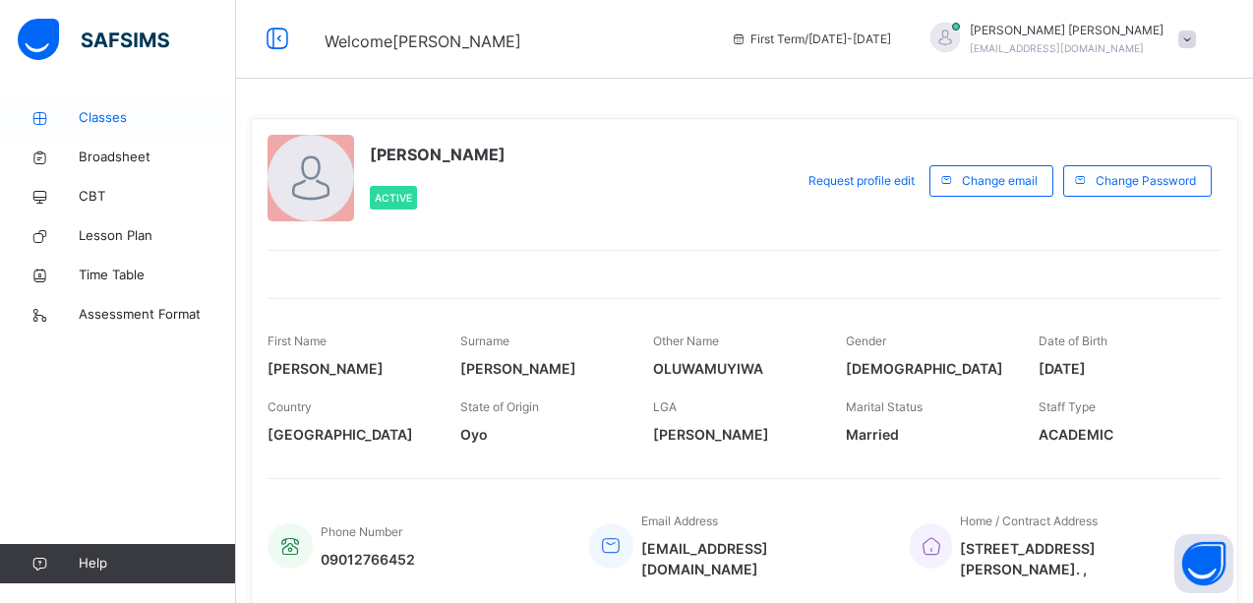
click at [95, 121] on span "Classes" at bounding box center [157, 118] width 157 height 20
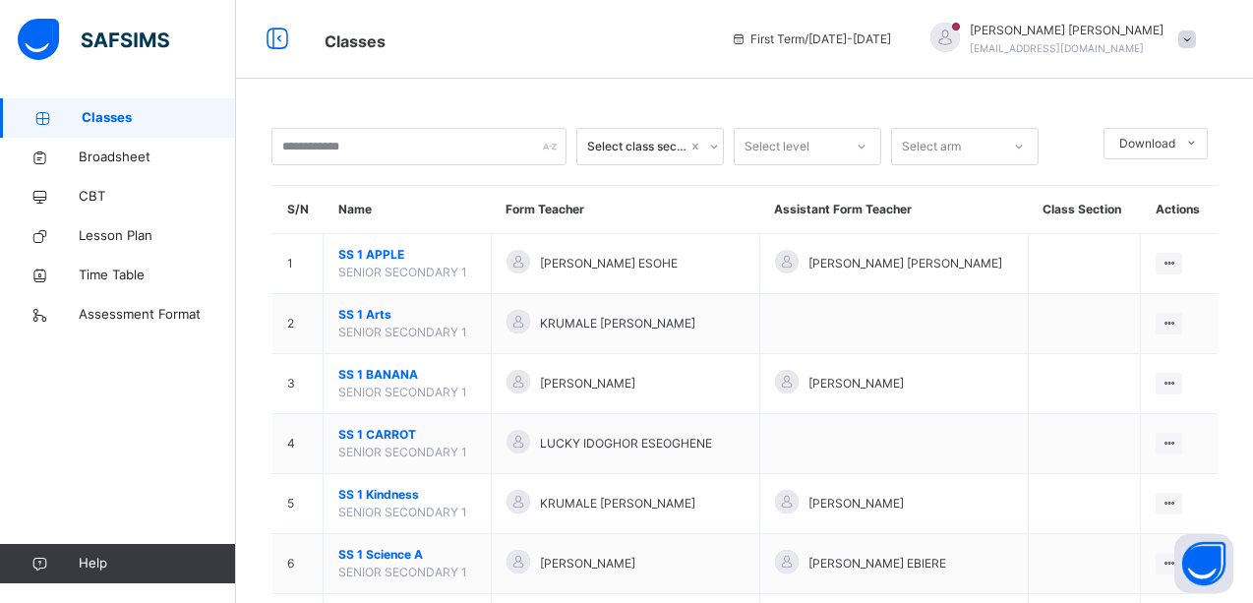
click at [139, 418] on div "Classes Broadsheet CBT Lesson Plan Time Table Assessment Format Help" at bounding box center [118, 341] width 236 height 524
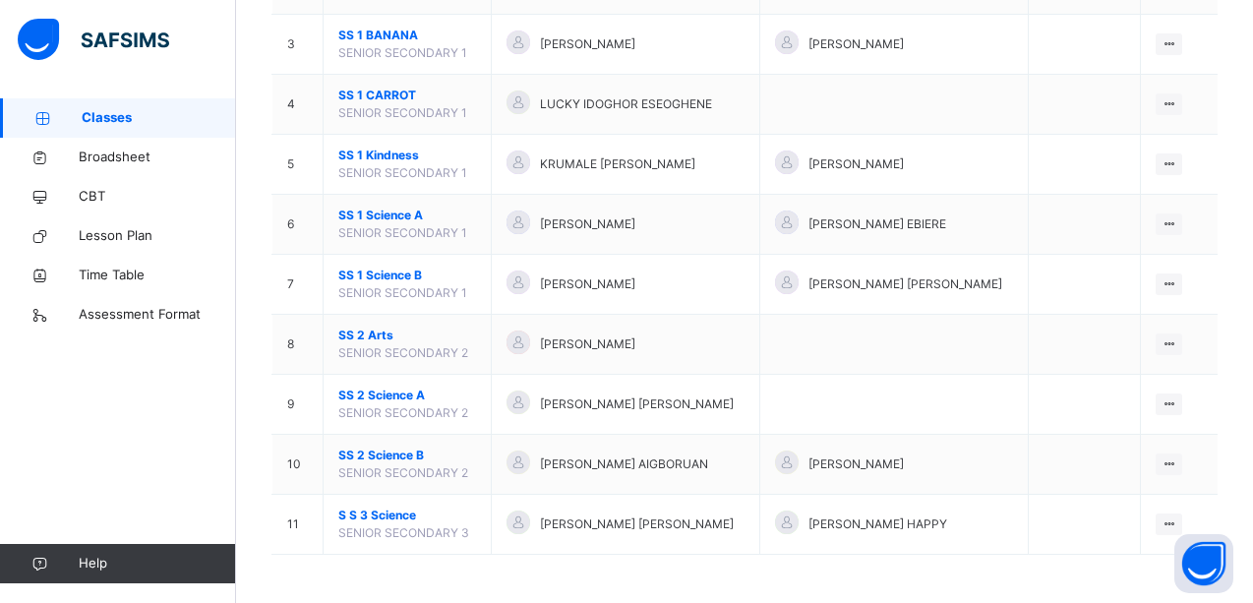
scroll to position [340, 0]
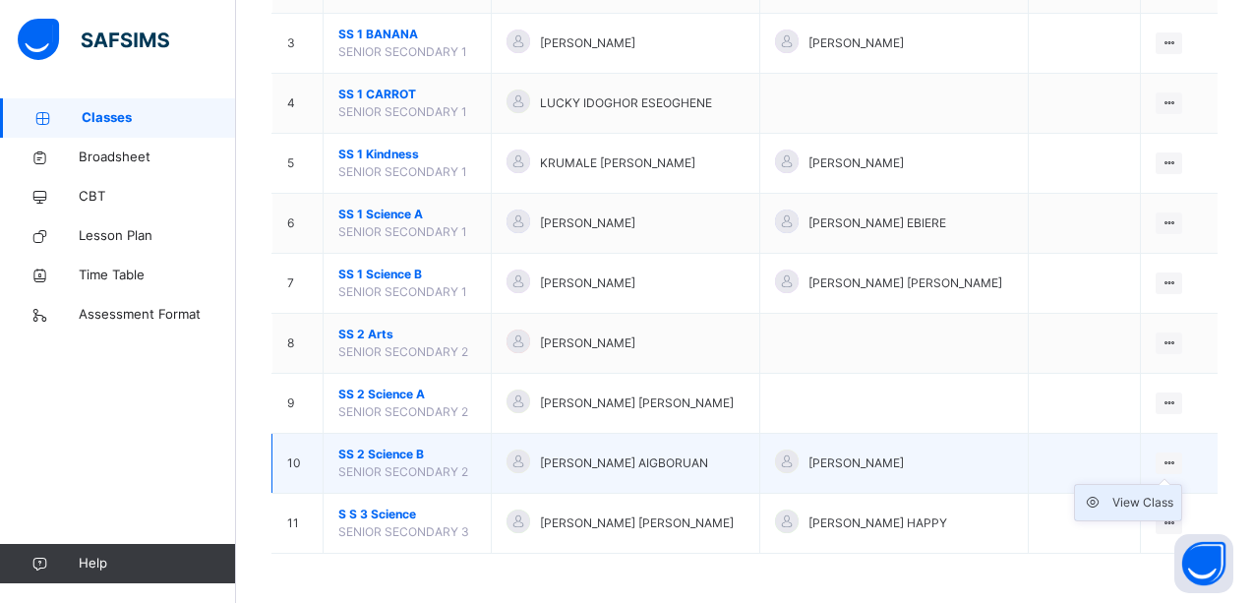
click at [1158, 499] on div "View Class" at bounding box center [1142, 503] width 61 height 20
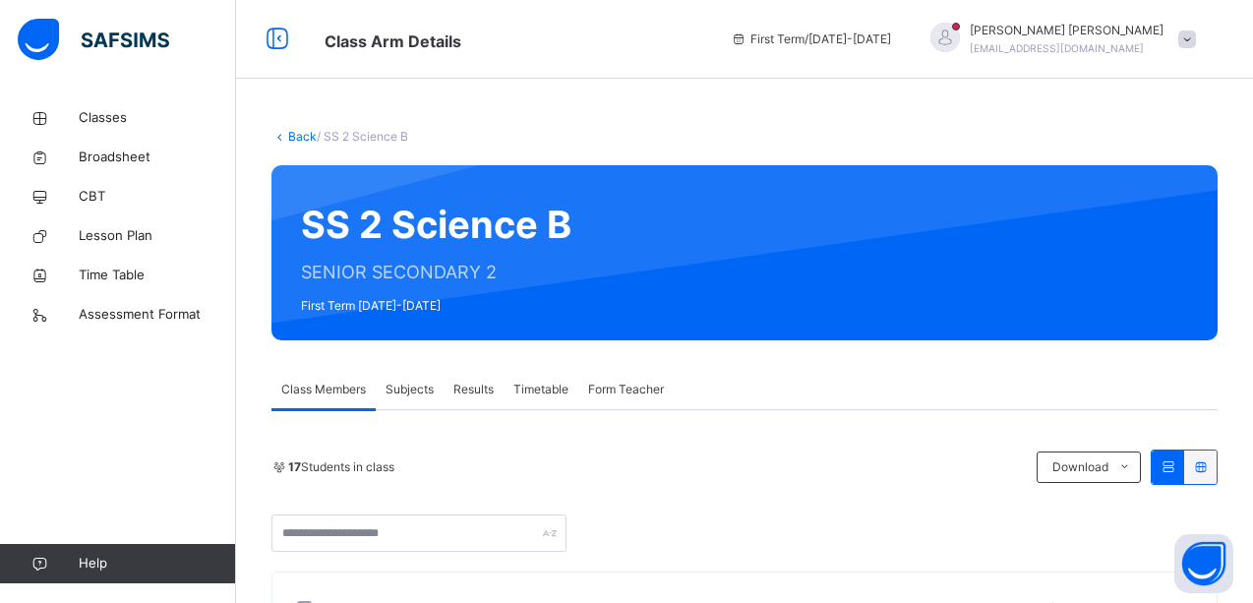
click at [405, 389] on span "Subjects" at bounding box center [409, 390] width 48 height 18
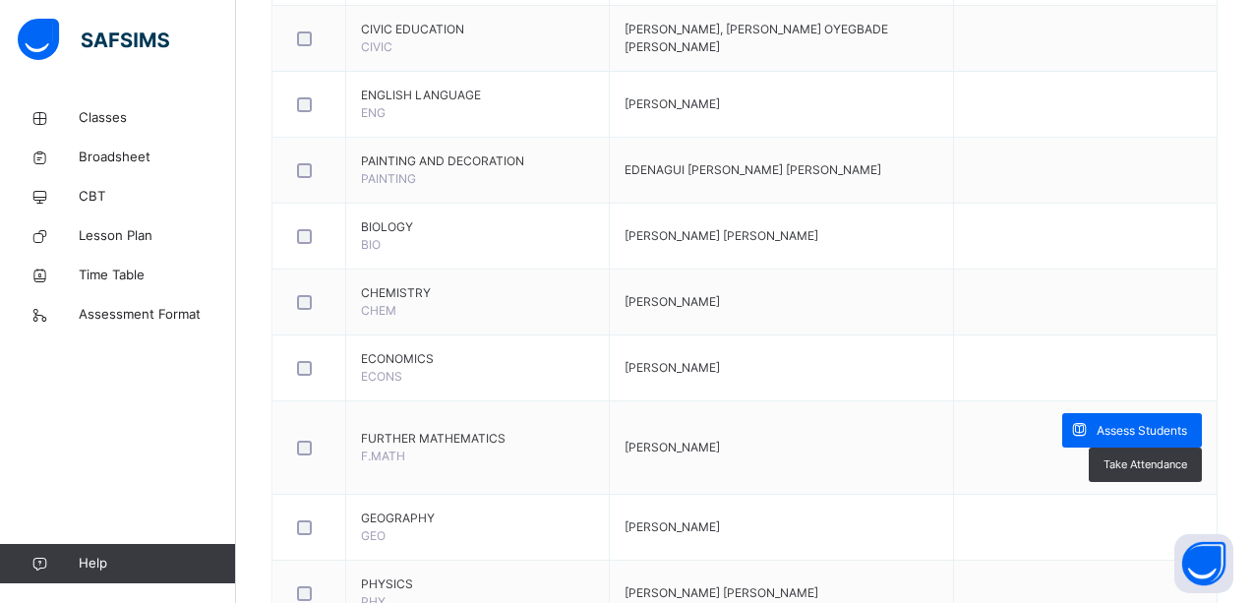
scroll to position [905, 0]
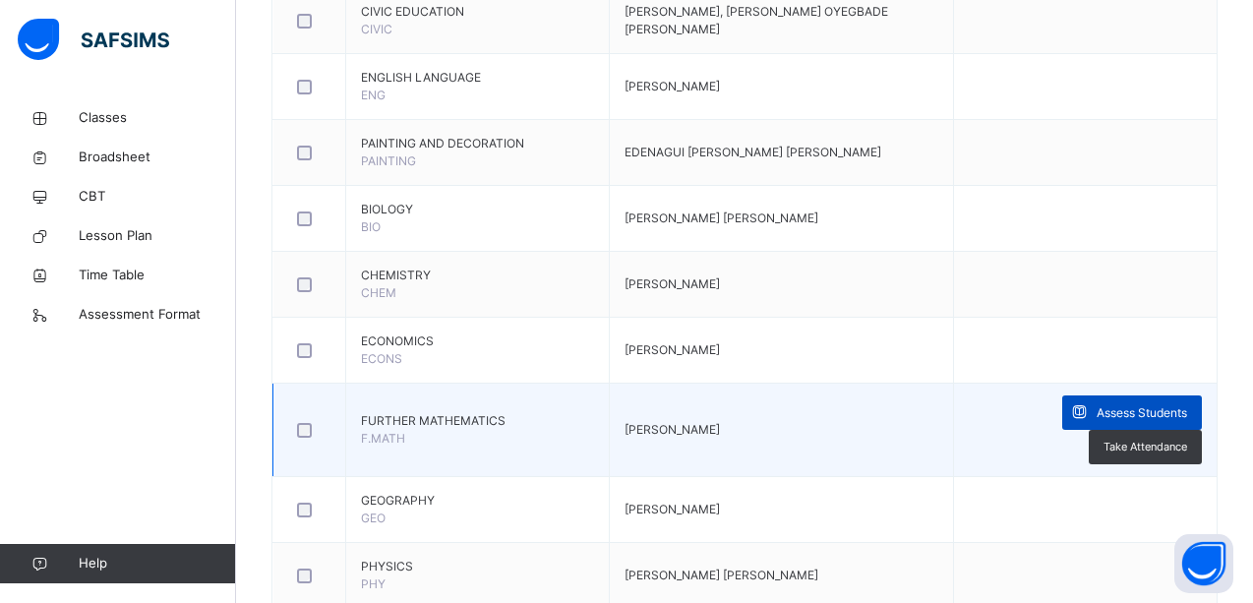
click at [1179, 412] on span "Assess Students" at bounding box center [1141, 413] width 90 height 18
